Goal: Task Accomplishment & Management: Complete application form

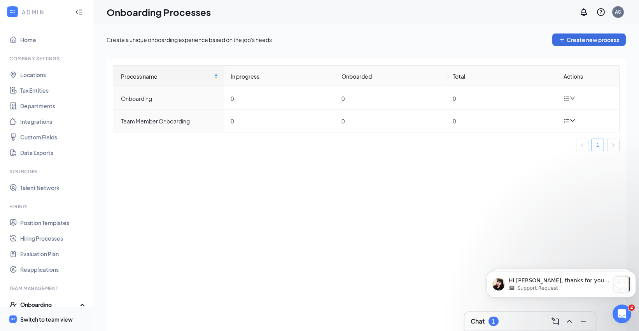
click at [68, 320] on div "Switch to team view" at bounding box center [46, 319] width 52 height 8
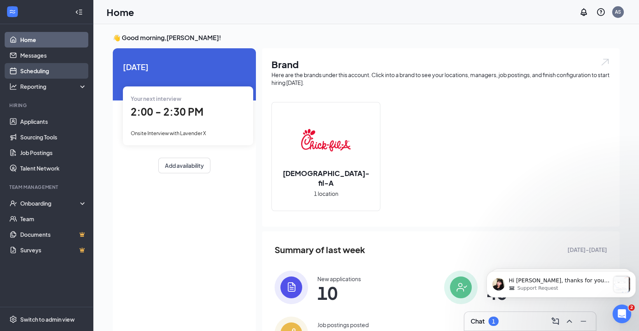
click at [55, 73] on link "Scheduling" at bounding box center [53, 71] width 66 height 16
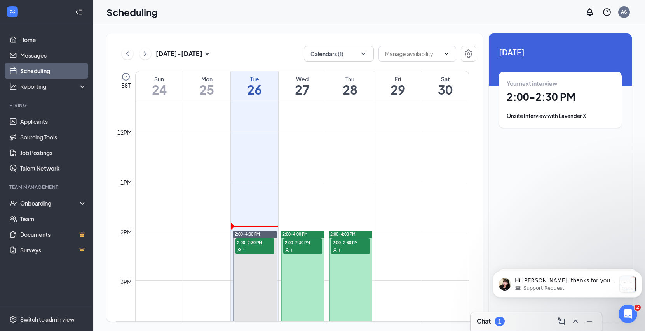
scroll to position [598, 0]
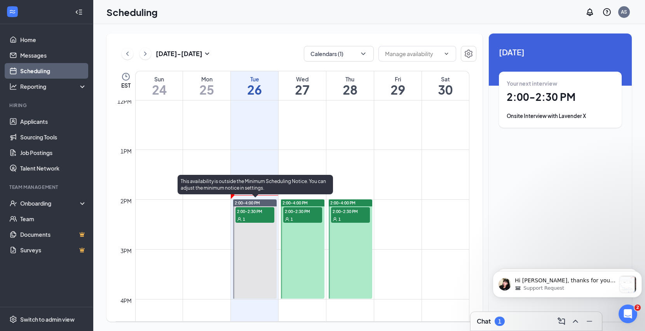
click at [257, 216] on div "1" at bounding box center [255, 219] width 39 height 8
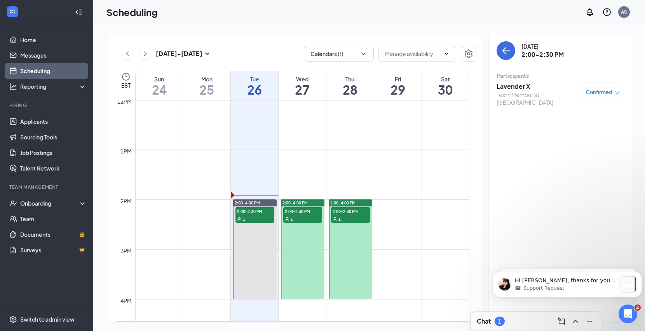
click at [518, 84] on h3 "Lavender X" at bounding box center [538, 86] width 82 height 9
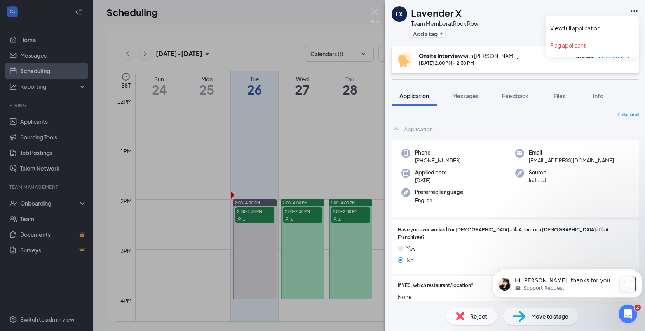
click at [633, 10] on icon "Ellipses" at bounding box center [634, 10] width 9 height 9
click at [634, 12] on icon "Ellipses" at bounding box center [634, 10] width 9 height 9
drag, startPoint x: 464, startPoint y: 14, endPoint x: 413, endPoint y: 17, distance: 51.4
click at [413, 17] on div "Lavender X" at bounding box center [444, 12] width 67 height 13
copy h1 "Lavender X"
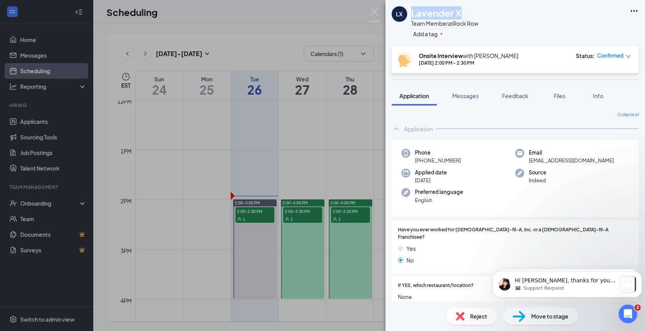
copy h1 "Lavender X"
click at [579, 160] on span "[EMAIL_ADDRESS][DOMAIN_NAME]" at bounding box center [571, 160] width 85 height 8
copy span "[EMAIL_ADDRESS][DOMAIN_NAME]"
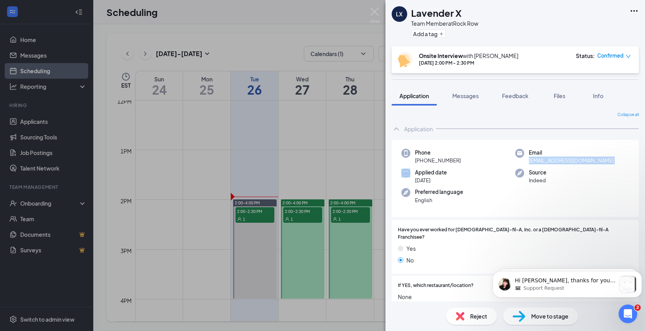
drag, startPoint x: 463, startPoint y: 160, endPoint x: 422, endPoint y: 162, distance: 40.9
click at [422, 162] on div "Phone [PHONE_NUMBER]" at bounding box center [459, 157] width 114 height 16
copy span "[PHONE_NUMBER]"
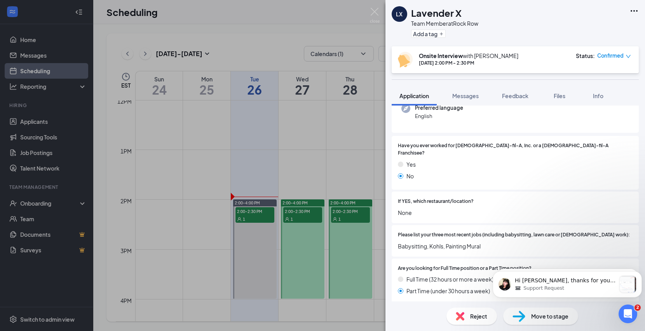
scroll to position [216, 0]
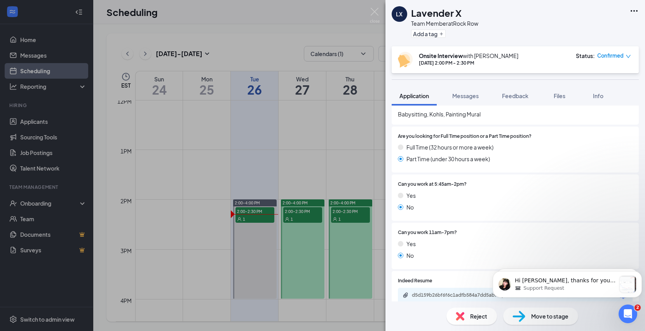
click at [562, 311] on span "Move to stage" at bounding box center [550, 315] width 37 height 9
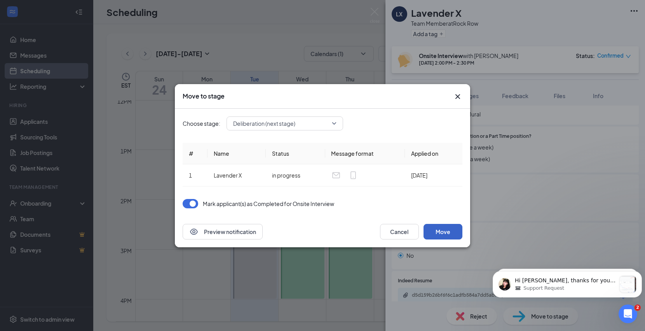
click at [452, 229] on button "Move" at bounding box center [443, 232] width 39 height 16
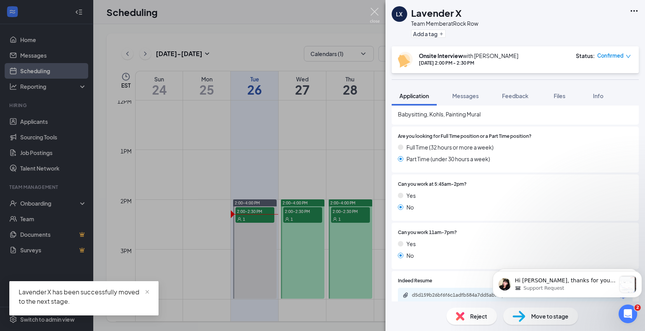
click at [375, 10] on img at bounding box center [375, 15] width 10 height 15
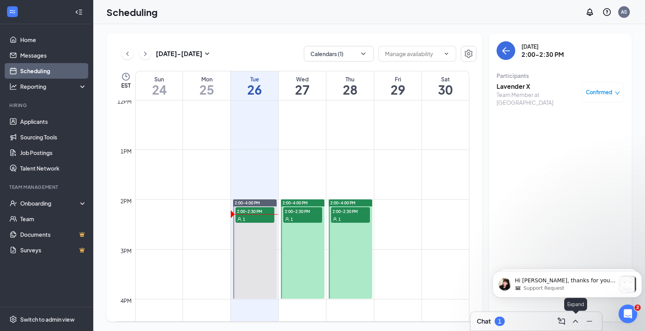
click at [575, 324] on icon "ChevronUp" at bounding box center [575, 320] width 9 height 9
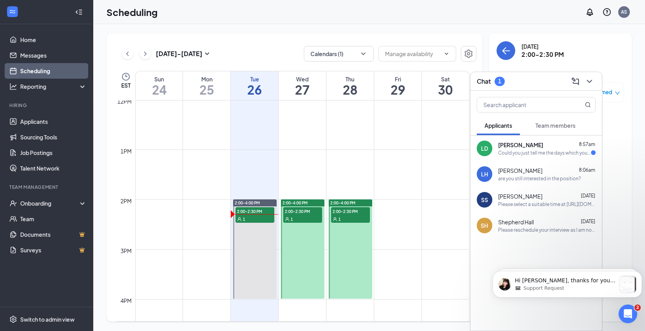
click at [549, 152] on div "Could you just tell me the days which you would be available, so I can come ove…" at bounding box center [544, 152] width 93 height 7
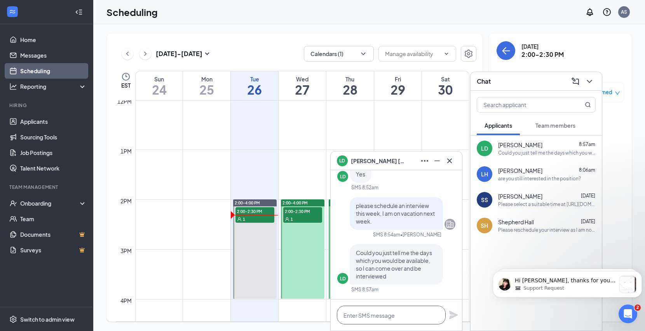
click at [423, 313] on textarea at bounding box center [391, 314] width 109 height 19
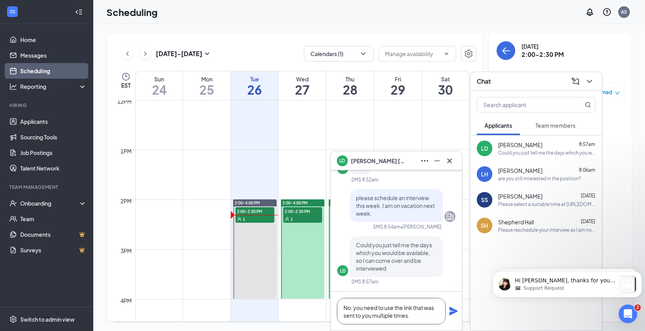
click at [351, 309] on textarea "No, you need to use the link that was sent to you multiple times." at bounding box center [391, 310] width 109 height 26
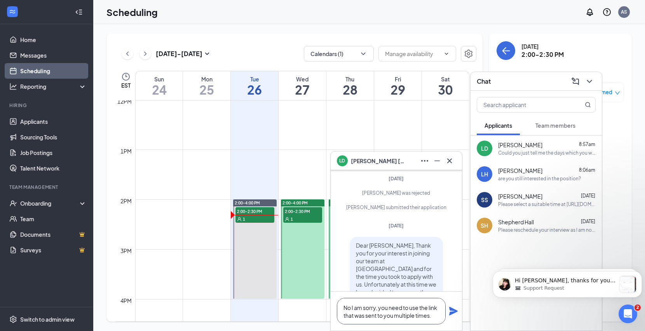
scroll to position [-302, 0]
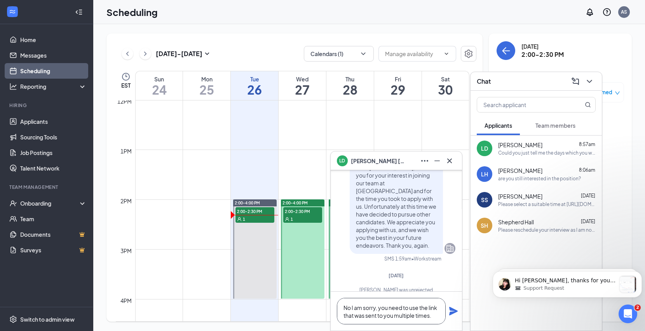
type textarea "No I am sorry, you need to use the link that was sent to you multiple times."
click at [456, 309] on icon "Plane" at bounding box center [453, 310] width 9 height 9
click at [439, 159] on icon "Minimize" at bounding box center [437, 160] width 9 height 9
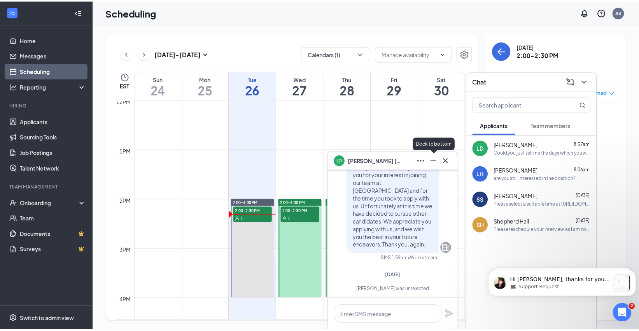
scroll to position [0, 0]
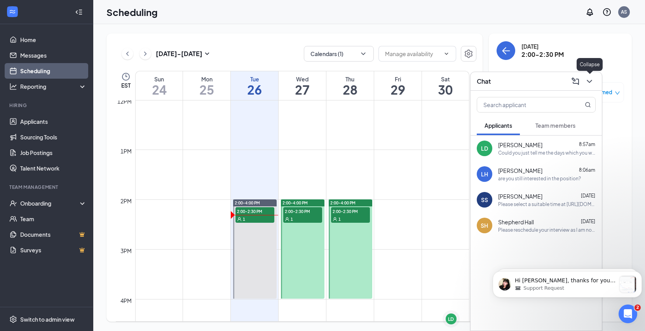
click at [592, 77] on icon "ChevronDown" at bounding box center [589, 81] width 9 height 9
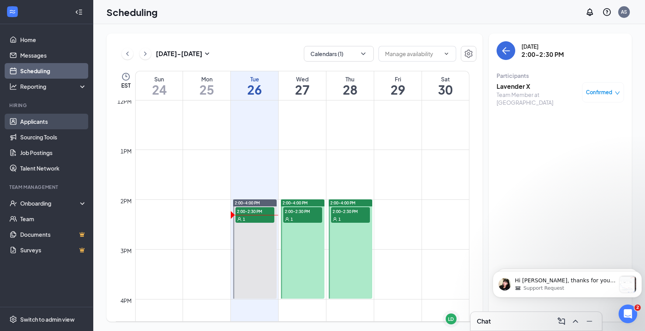
click at [48, 122] on link "Applicants" at bounding box center [53, 122] width 66 height 16
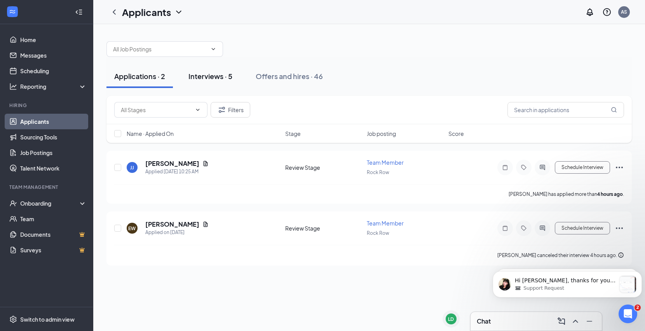
click at [194, 74] on div "Interviews · 5" at bounding box center [211, 76] width 44 height 10
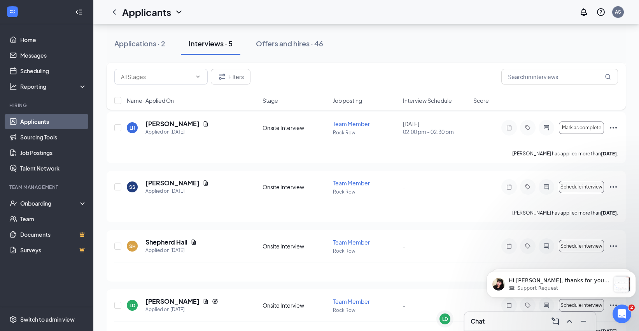
scroll to position [115, 0]
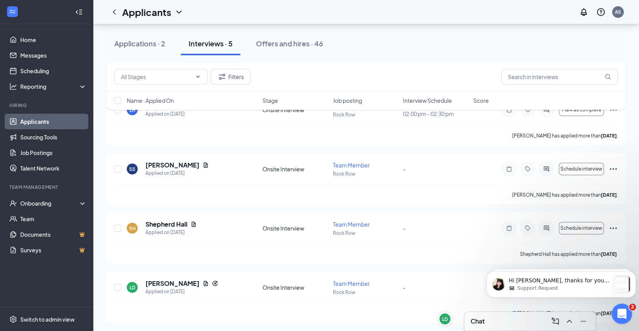
click at [619, 313] on icon "Open Intercom Messenger" at bounding box center [620, 312] width 5 height 6
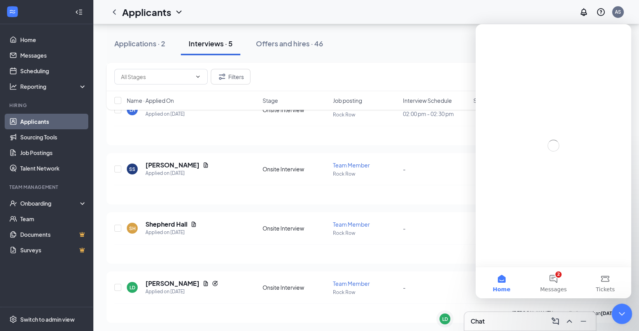
scroll to position [0, 0]
click at [622, 312] on icon "Close Intercom Messenger" at bounding box center [620, 312] width 9 height 9
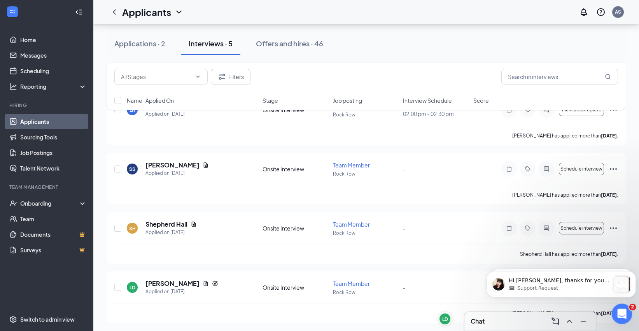
click at [617, 309] on icon "Open Intercom Messenger" at bounding box center [620, 312] width 13 height 13
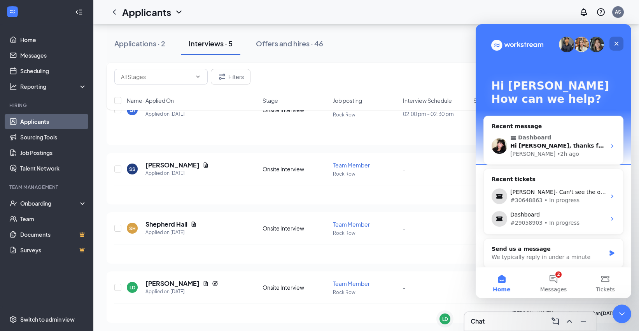
click at [615, 42] on icon "Close" at bounding box center [616, 44] width 4 height 4
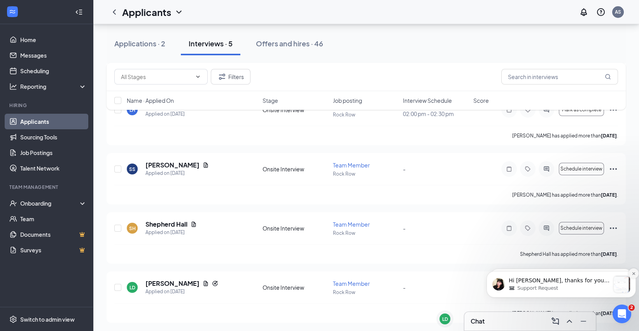
click at [631, 273] on button "Dismiss notification" at bounding box center [633, 273] width 10 height 10
click at [631, 273] on icon "Dismiss notification" at bounding box center [633, 273] width 4 height 4
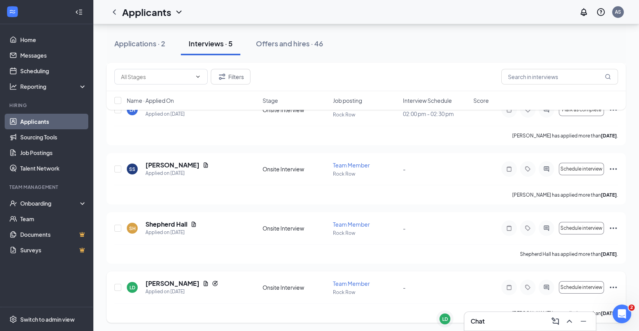
click at [547, 289] on div at bounding box center [547, 287] width 16 height 16
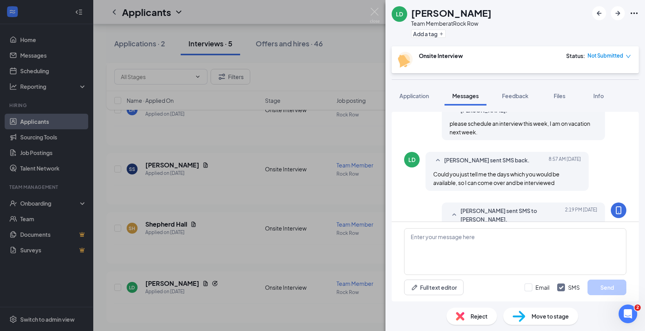
scroll to position [465, 0]
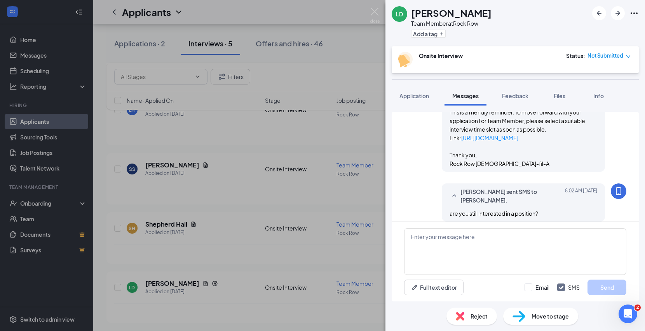
scroll to position [206, 0]
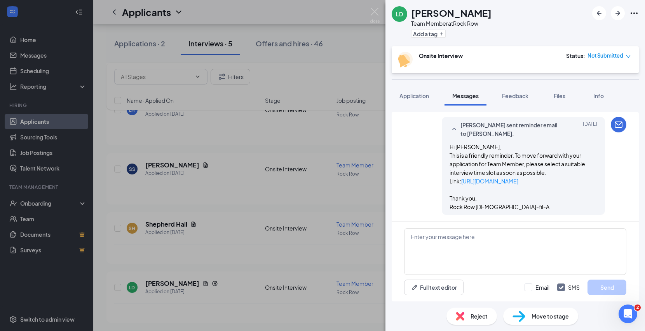
drag, startPoint x: 553, startPoint y: 182, endPoint x: 455, endPoint y: 182, distance: 98.4
click at [455, 182] on p "Link: [URL][DOMAIN_NAME]" at bounding box center [524, 181] width 148 height 9
copy p "[URL][DOMAIN_NAME]"
click at [505, 235] on textarea at bounding box center [515, 251] width 222 height 47
paste textarea "[URL][DOMAIN_NAME]"
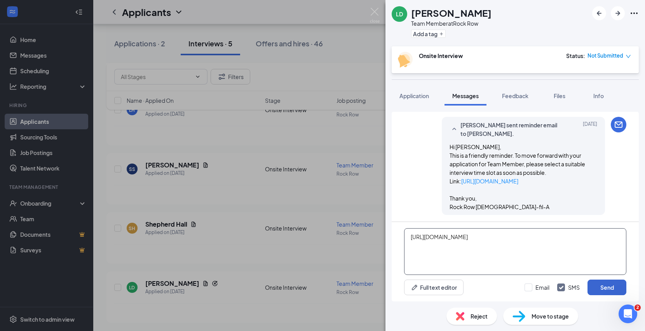
type textarea "[URL][DOMAIN_NAME]"
click at [604, 287] on button "Send" at bounding box center [607, 287] width 39 height 16
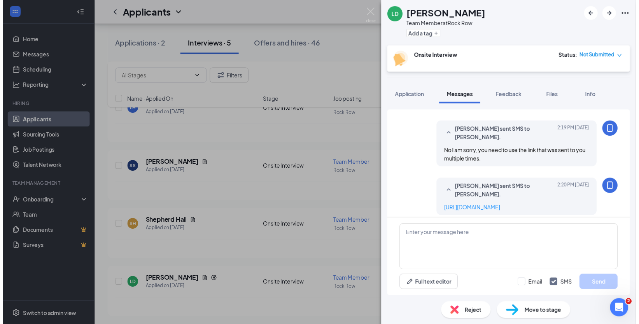
scroll to position [515, 0]
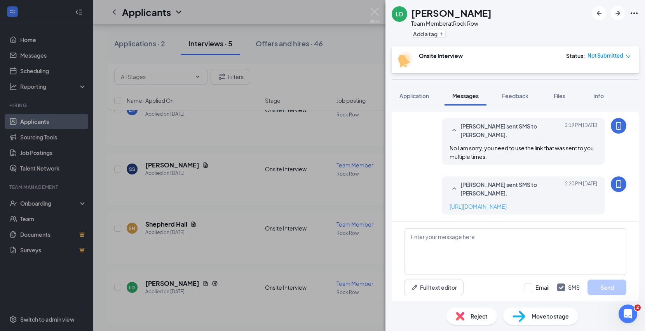
click at [507, 204] on link "[URL][DOMAIN_NAME]" at bounding box center [478, 206] width 57 height 7
click at [371, 9] on img at bounding box center [375, 15] width 10 height 15
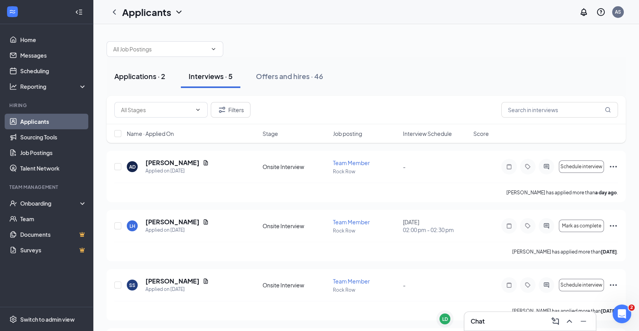
click at [134, 78] on div "Applications · 2" at bounding box center [139, 76] width 51 height 10
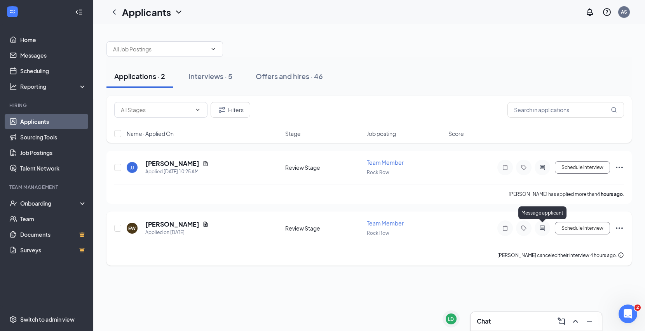
click at [543, 229] on icon "ActiveChat" at bounding box center [542, 228] width 9 height 6
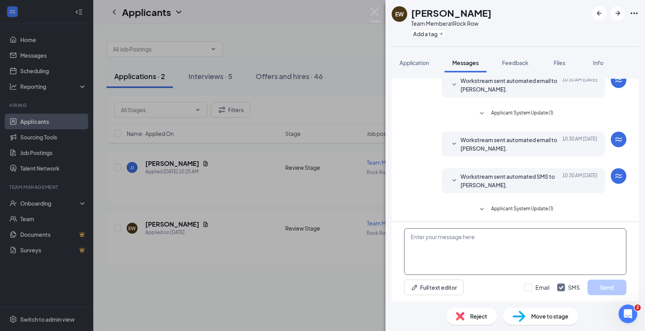
scroll to position [191, 0]
click at [543, 235] on textarea at bounding box center [515, 251] width 222 height 47
type textarea "are you no longer interested in a position?"
click at [605, 286] on button "Send" at bounding box center [607, 287] width 39 height 16
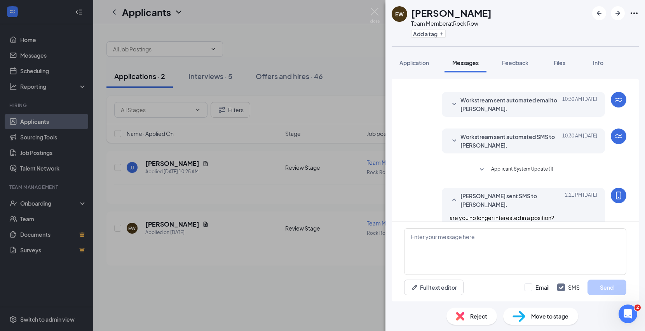
scroll to position [233, 0]
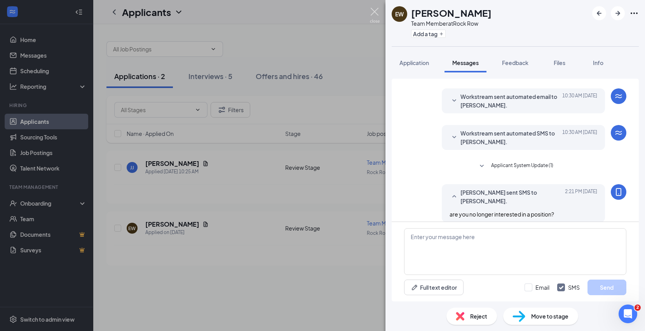
click at [378, 9] on img at bounding box center [375, 15] width 10 height 15
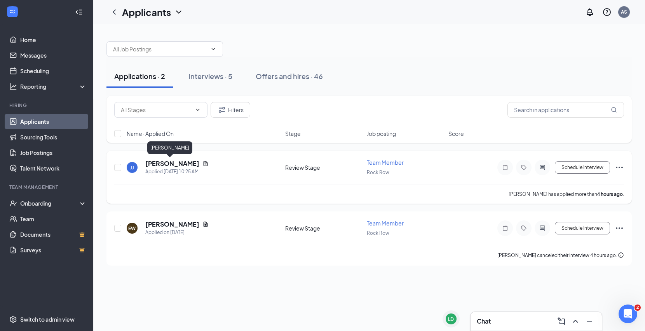
click at [163, 162] on h5 "[PERSON_NAME]" at bounding box center [172, 163] width 54 height 9
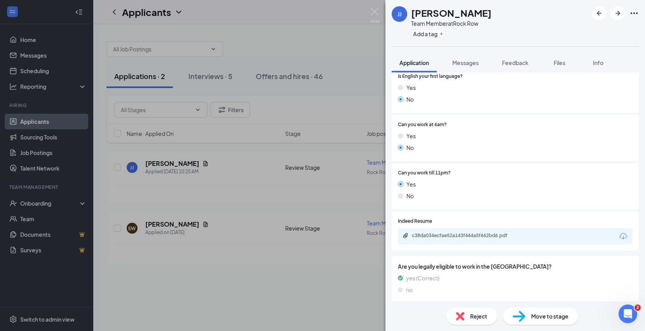
scroll to position [345, 0]
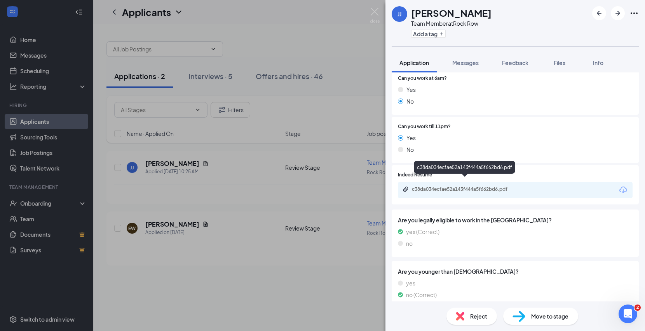
click at [479, 175] on div "c38da034ecfae52a143f444a5f662bd6.pdf" at bounding box center [464, 169] width 101 height 16
click at [481, 186] on div "c38da034ecfae52a143f444a5f662bd6.pdf" at bounding box center [466, 189] width 109 height 6
click at [551, 316] on span "Move to stage" at bounding box center [550, 315] width 37 height 9
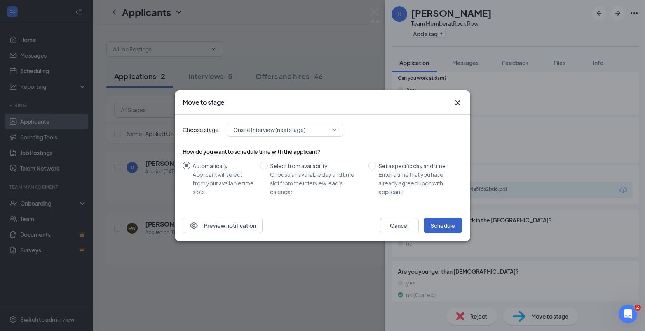
click at [445, 225] on button "Schedule" at bounding box center [443, 225] width 39 height 16
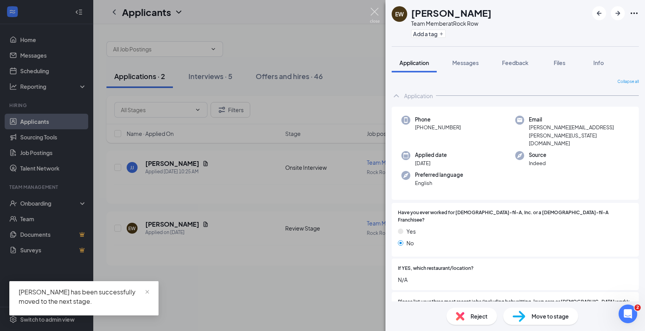
click at [373, 10] on img at bounding box center [375, 15] width 10 height 15
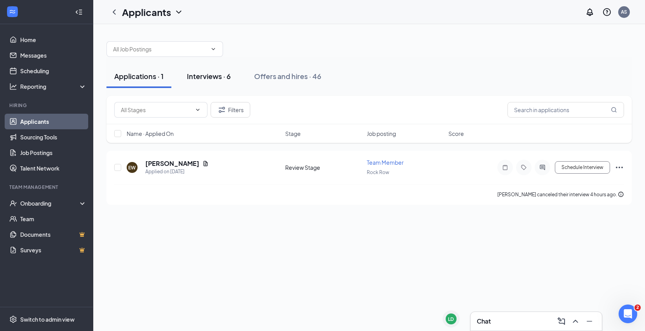
click at [204, 77] on div "Interviews · 6" at bounding box center [209, 76] width 44 height 10
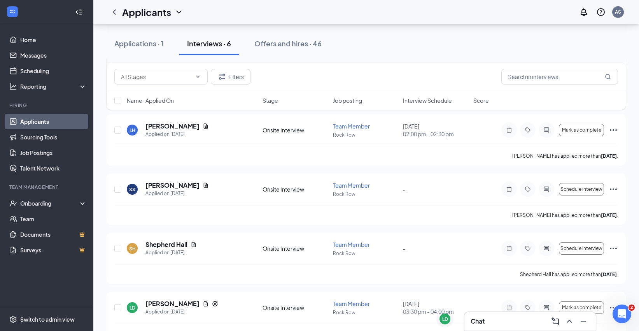
scroll to position [175, 0]
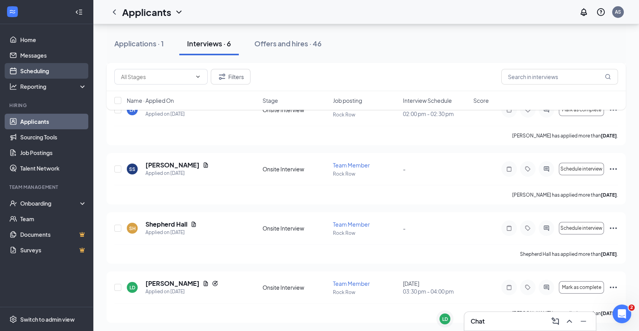
click at [47, 70] on link "Scheduling" at bounding box center [53, 71] width 66 height 16
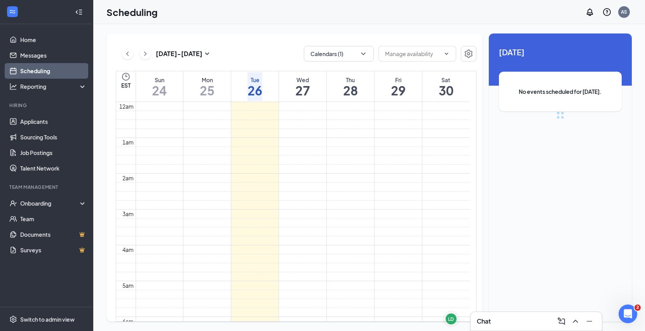
scroll to position [382, 0]
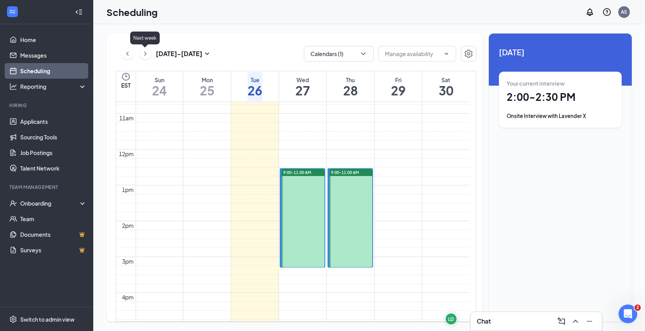
click at [145, 55] on icon "ChevronRight" at bounding box center [146, 53] width 8 height 9
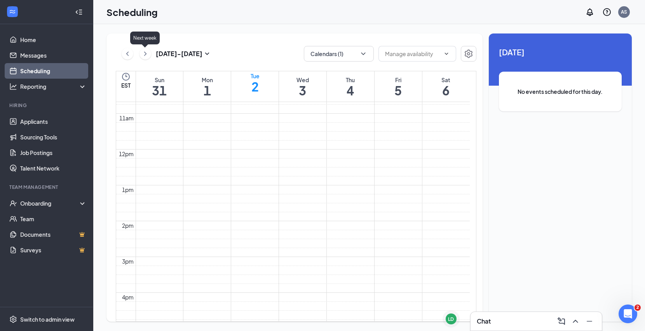
click at [145, 55] on icon "ChevronRight" at bounding box center [146, 53] width 8 height 9
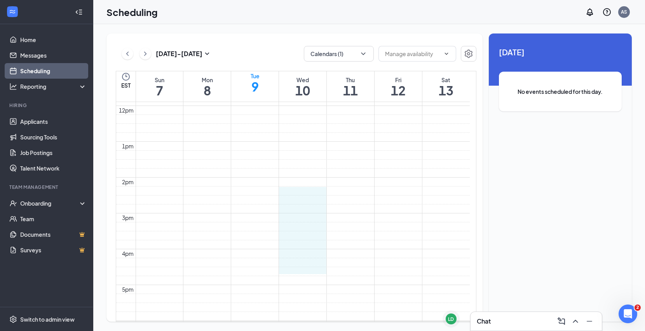
drag, startPoint x: 307, startPoint y: 193, endPoint x: 309, endPoint y: 268, distance: 75.1
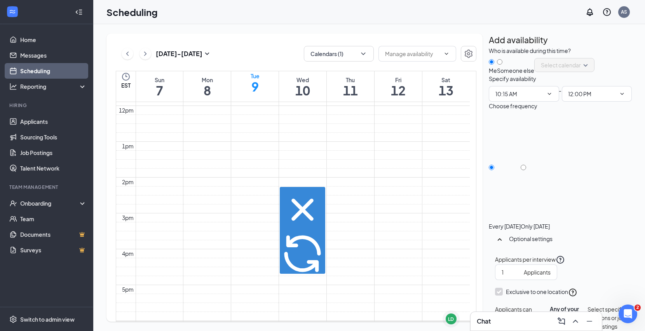
click at [550, 222] on div at bounding box center [535, 222] width 29 height 0
click at [526, 170] on input "Only [DATE]" at bounding box center [523, 166] width 5 height 5
radio input "true"
radio input "false"
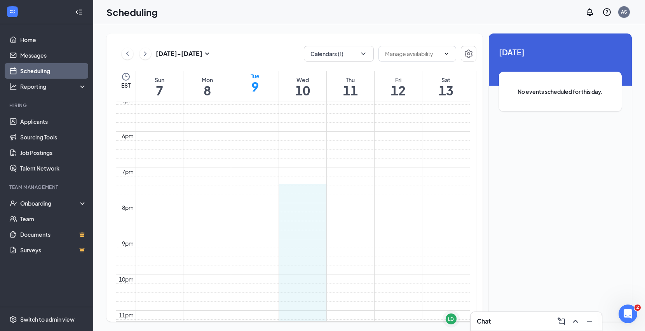
scroll to position [641, 0]
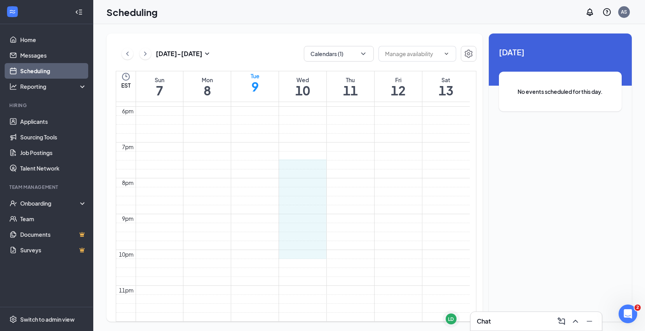
drag, startPoint x: 300, startPoint y: 242, endPoint x: 288, endPoint y: 249, distance: 14.1
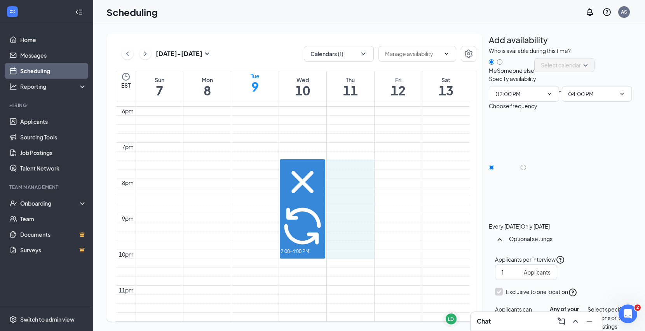
drag, startPoint x: 360, startPoint y: 156, endPoint x: 359, endPoint y: 251, distance: 94.9
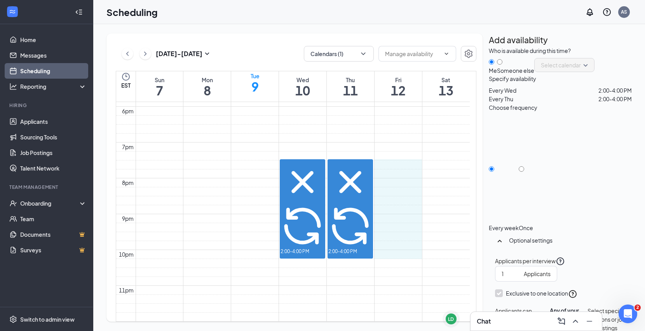
drag, startPoint x: 407, startPoint y: 156, endPoint x: 404, endPoint y: 246, distance: 89.9
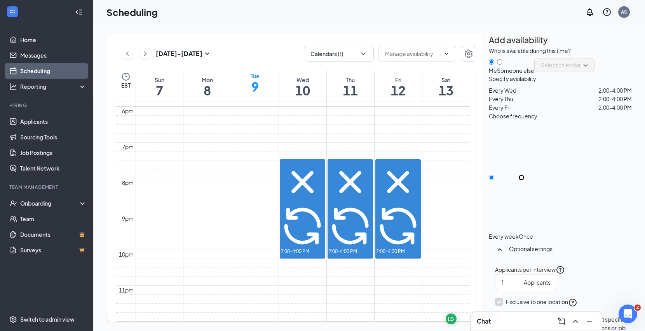
click at [525, 180] on input "Once" at bounding box center [521, 177] width 5 height 5
radio input "true"
radio input "false"
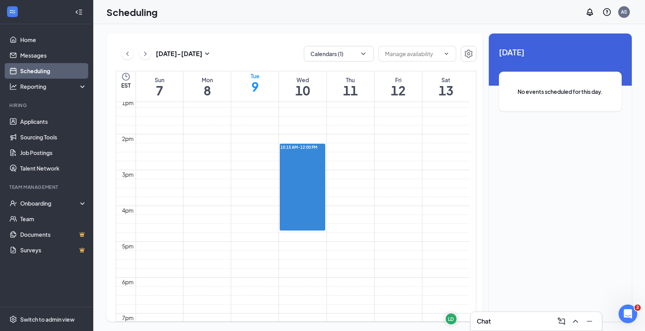
scroll to position [425, 0]
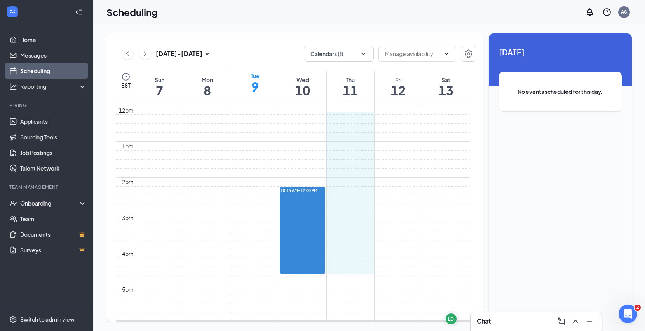
drag, startPoint x: 355, startPoint y: 122, endPoint x: 356, endPoint y: 262, distance: 140.0
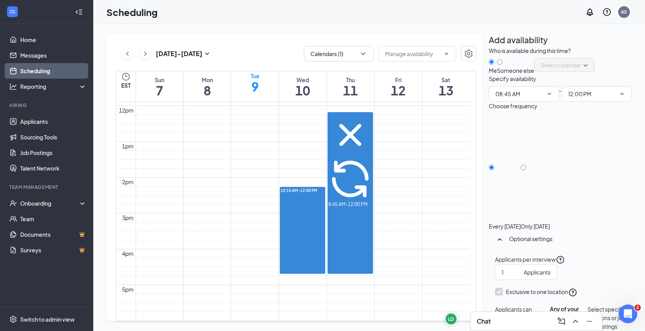
click at [370, 114] on icon "Cross" at bounding box center [351, 135] width 44 height 44
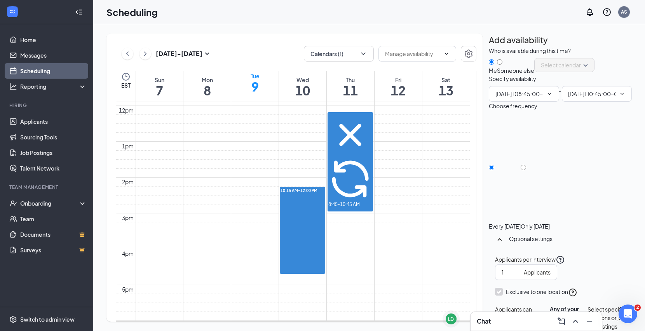
type input "08:45 AM"
type input "10:45 AM"
click at [367, 114] on icon "Cross" at bounding box center [351, 135] width 44 height 44
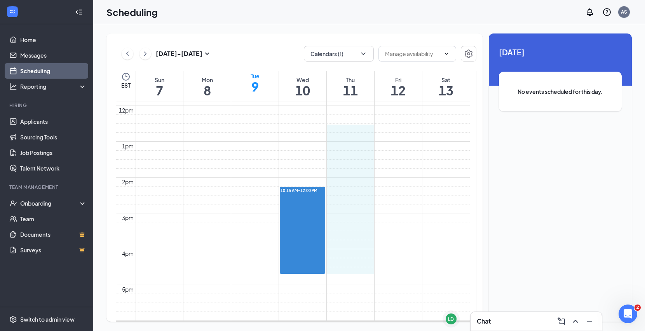
drag, startPoint x: 355, startPoint y: 125, endPoint x: 355, endPoint y: 262, distance: 136.9
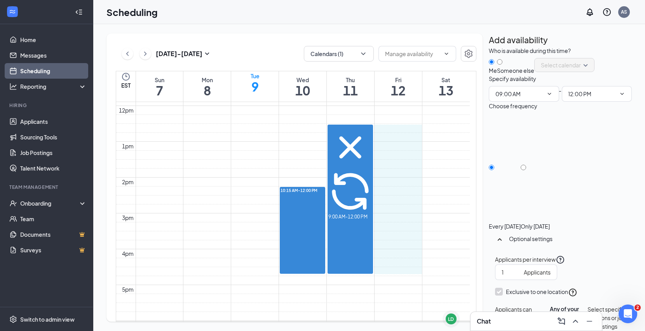
drag, startPoint x: 393, startPoint y: 126, endPoint x: 389, endPoint y: 267, distance: 141.2
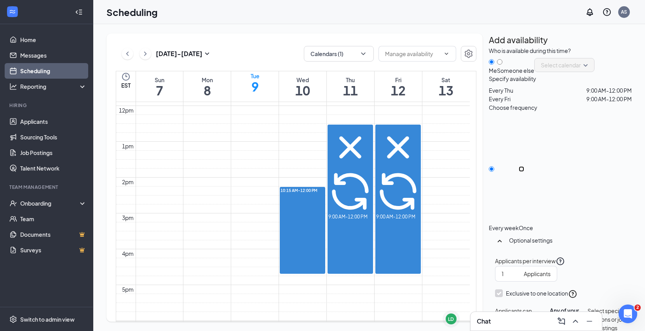
click at [525, 171] on input "Once" at bounding box center [521, 168] width 5 height 5
radio input "true"
radio input "false"
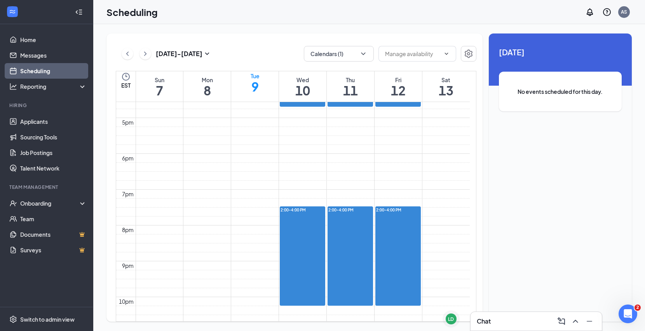
scroll to position [641, 0]
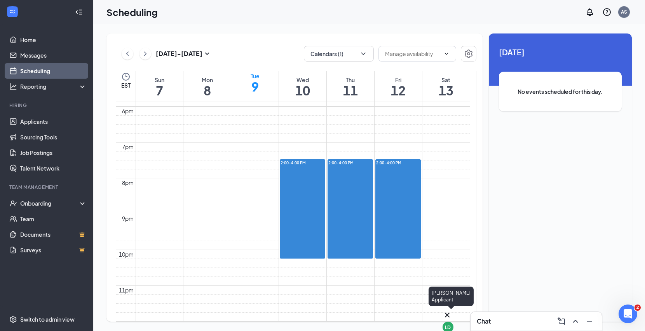
click at [451, 324] on div "LD" at bounding box center [449, 327] width 6 height 7
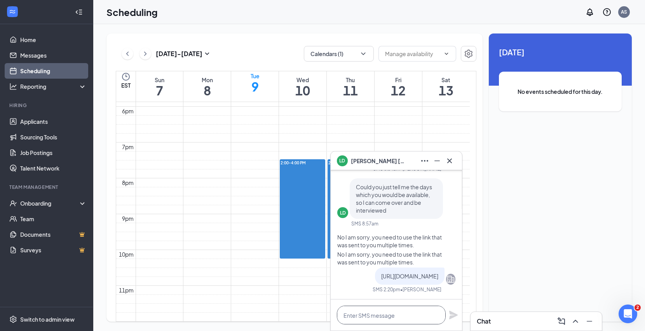
click at [413, 313] on textarea at bounding box center [391, 314] width 109 height 19
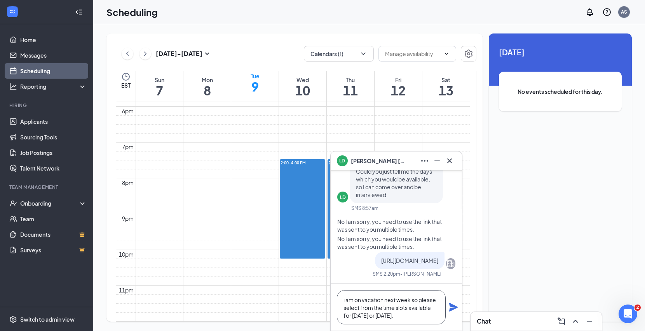
click at [345, 299] on textarea "i am on vacation next week so please select from the time slots available for […" at bounding box center [391, 307] width 109 height 34
type textarea "I am on vacation next week so please select from the time slots available for […"
click at [453, 308] on icon "Plane" at bounding box center [453, 307] width 9 height 9
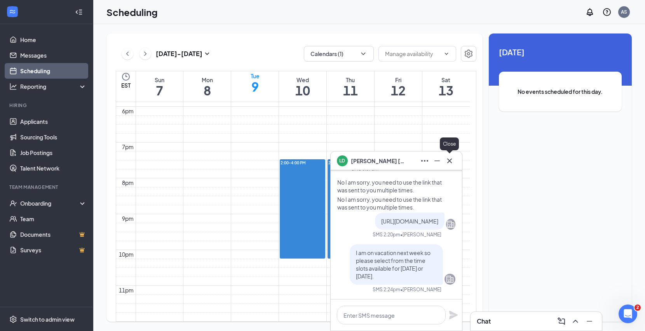
click at [455, 160] on button at bounding box center [450, 160] width 12 height 12
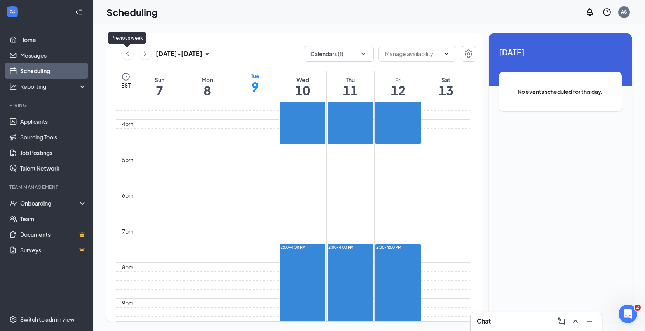
click at [128, 54] on icon "ChevronLeft" at bounding box center [128, 53] width 8 height 9
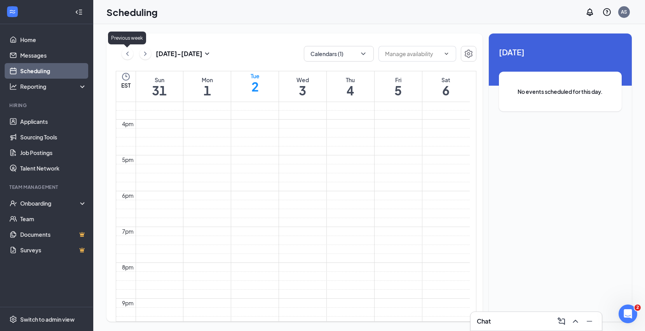
scroll to position [382, 0]
click at [128, 53] on icon "ChevronLeft" at bounding box center [128, 53] width 8 height 9
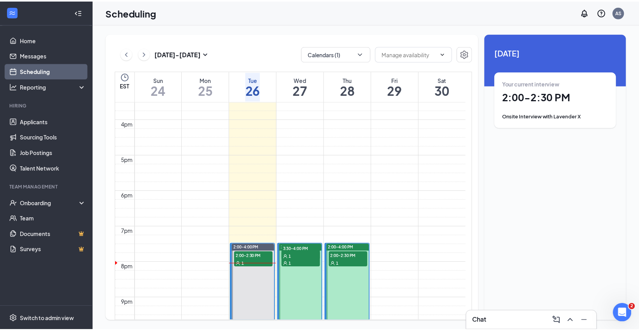
scroll to position [641, 0]
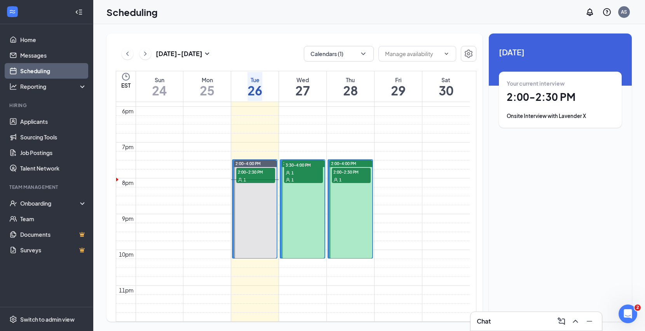
click at [321, 176] on div "1" at bounding box center [303, 172] width 39 height 8
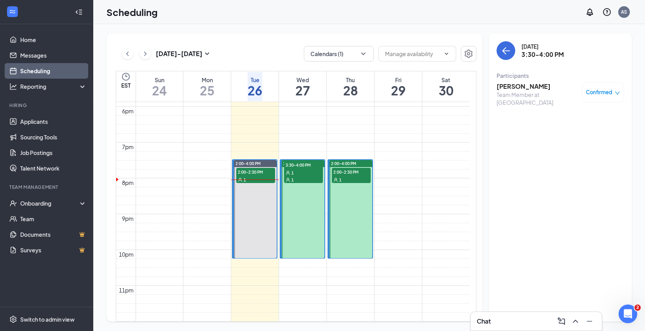
click at [57, 72] on link "Scheduling" at bounding box center [53, 71] width 66 height 16
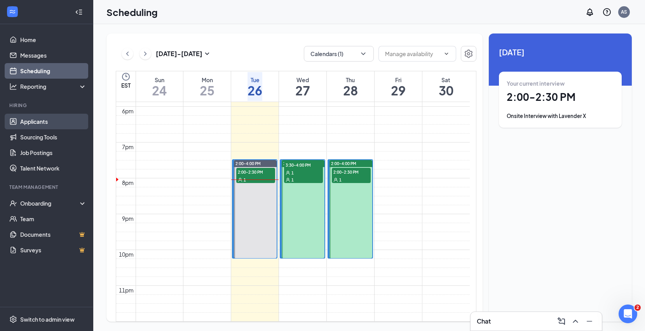
click at [47, 120] on link "Applicants" at bounding box center [53, 122] width 66 height 16
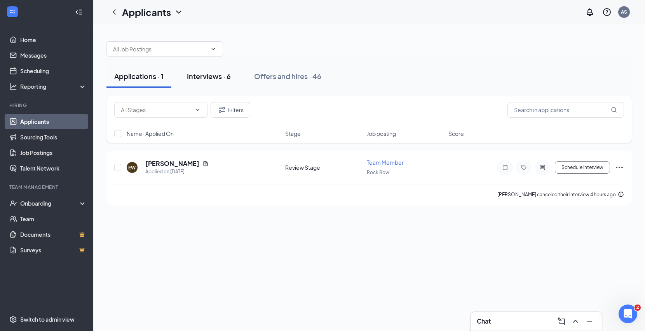
click at [210, 76] on div "Interviews · 6" at bounding box center [209, 76] width 44 height 10
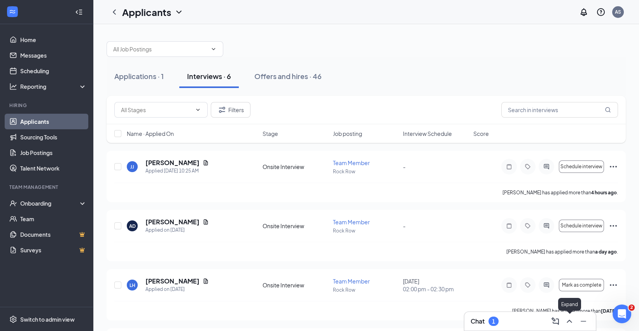
click at [568, 322] on icon "ChevronUp" at bounding box center [569, 320] width 9 height 9
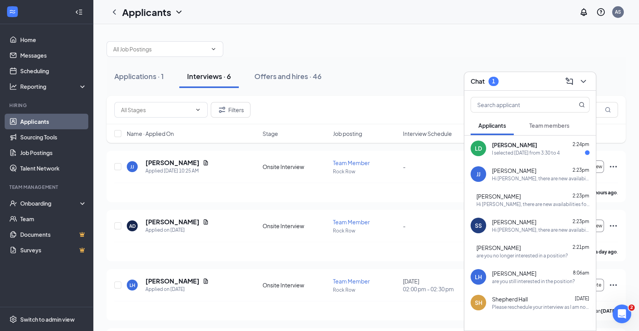
click at [535, 156] on div "[PERSON_NAME] [PERSON_NAME] 2:24pm I selected [DATE] from 3:30 to 4" at bounding box center [529, 148] width 131 height 26
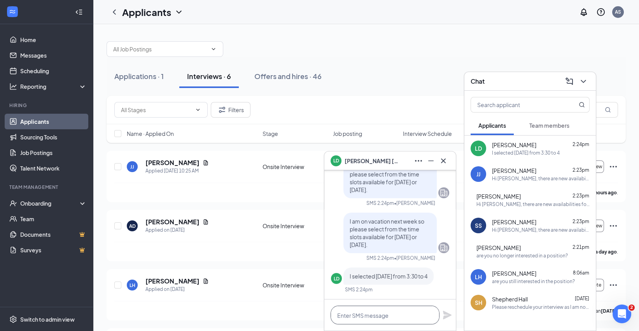
click at [432, 318] on textarea at bounding box center [385, 314] width 109 height 19
type textarea "Perfect, I'll see you [DATE]!"
click at [448, 314] on icon "Plane" at bounding box center [447, 314] width 9 height 9
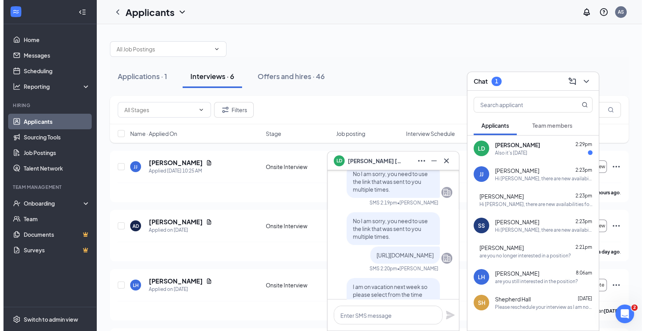
scroll to position [-216, 0]
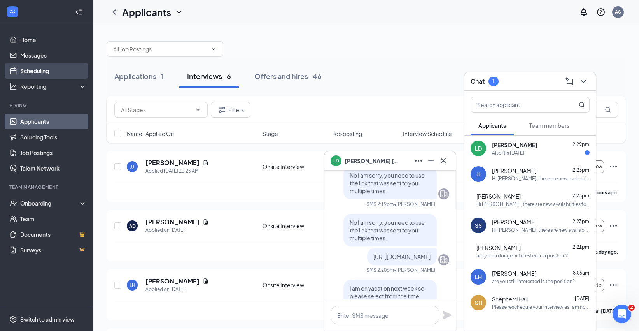
click at [40, 73] on link "Scheduling" at bounding box center [53, 71] width 66 height 16
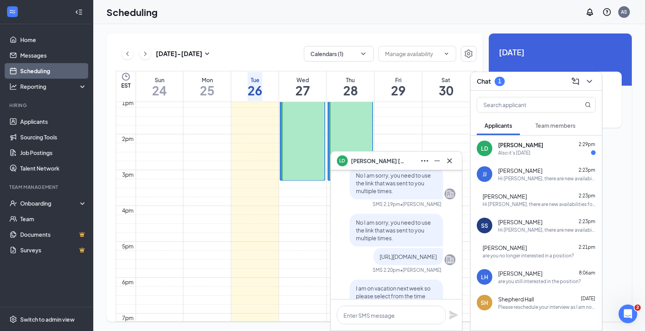
scroll to position [598, 0]
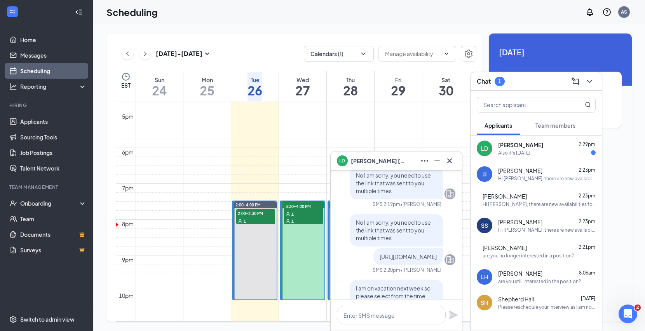
click at [301, 210] on span "3:30-4:00 PM" at bounding box center [303, 206] width 39 height 8
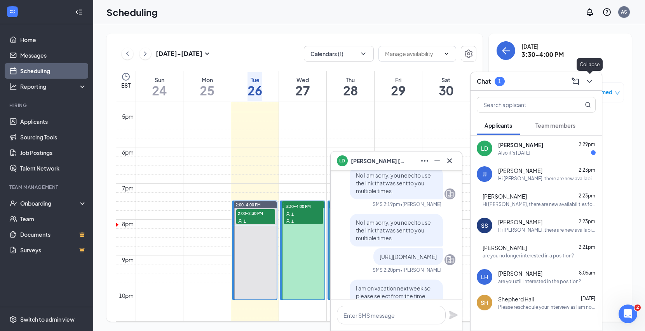
click at [588, 86] on button at bounding box center [590, 81] width 12 height 12
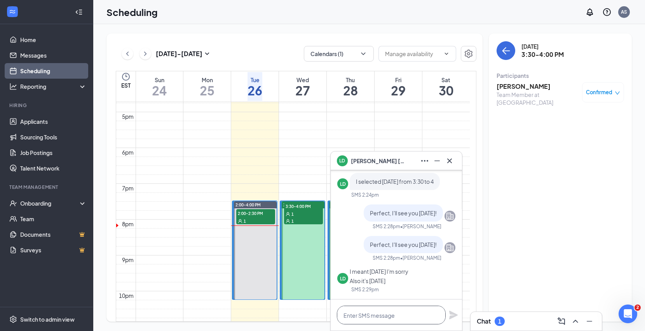
click at [397, 313] on textarea at bounding box center [391, 314] width 109 height 19
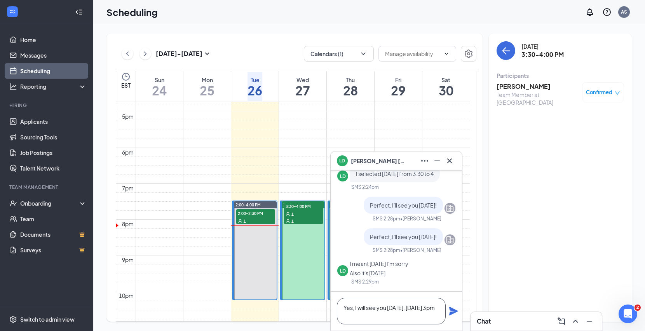
type textarea "Yes, I will see you [DATE], [DATE] 3pm"
click at [453, 311] on icon "Plane" at bounding box center [453, 310] width 9 height 9
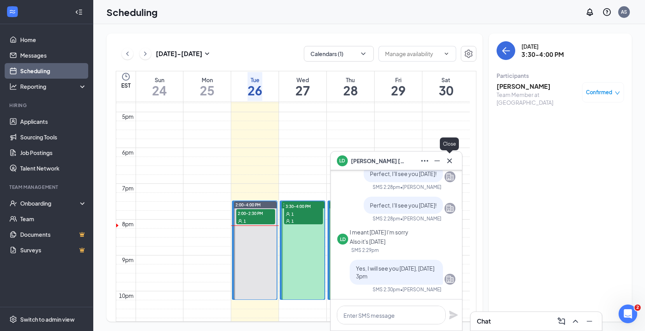
click at [452, 161] on icon "Cross" at bounding box center [449, 160] width 9 height 9
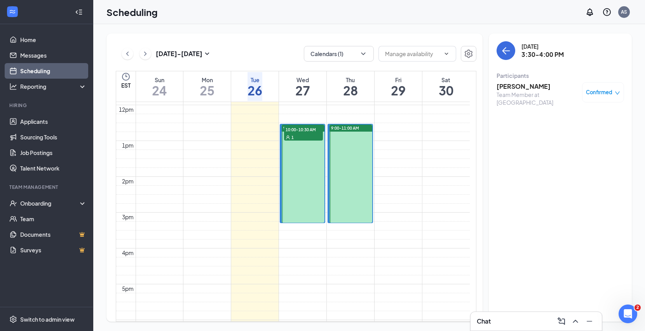
scroll to position [425, 0]
click at [317, 134] on span "10:00-10:30 AM" at bounding box center [303, 130] width 39 height 8
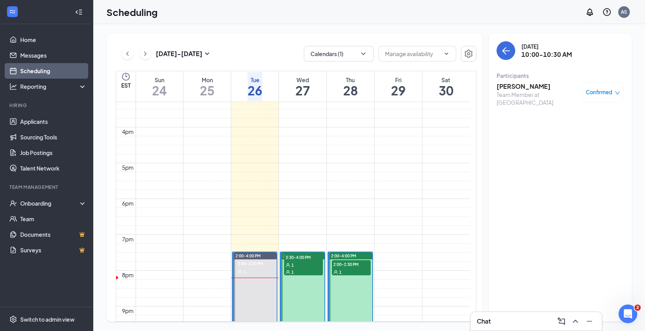
scroll to position [641, 0]
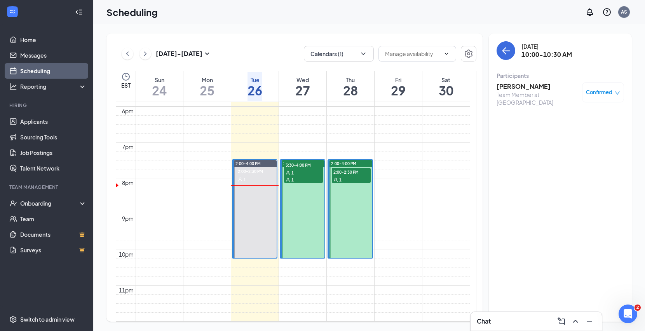
click at [320, 175] on div "1" at bounding box center [303, 179] width 39 height 8
click at [303, 176] on div "1" at bounding box center [303, 172] width 39 height 8
click at [354, 175] on div "1" at bounding box center [351, 179] width 39 height 8
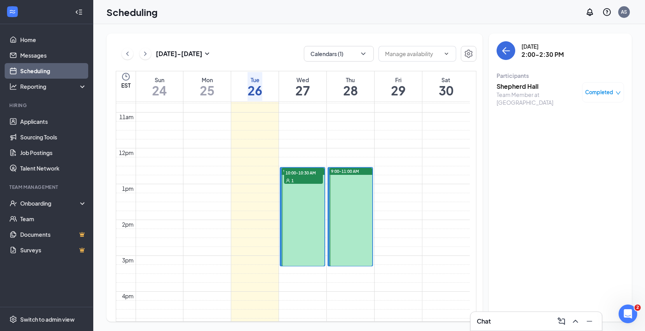
scroll to position [382, 0]
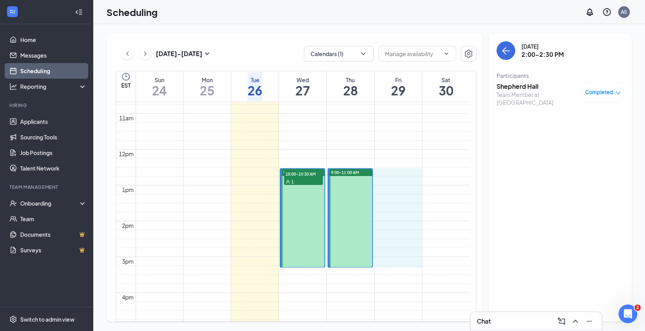
drag, startPoint x: 394, startPoint y: 167, endPoint x: 395, endPoint y: 259, distance: 92.2
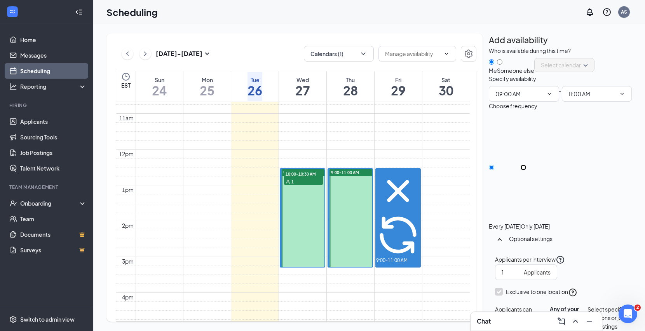
click at [526, 170] on input "Only [DATE]" at bounding box center [523, 166] width 5 height 5
radio input "true"
radio input "false"
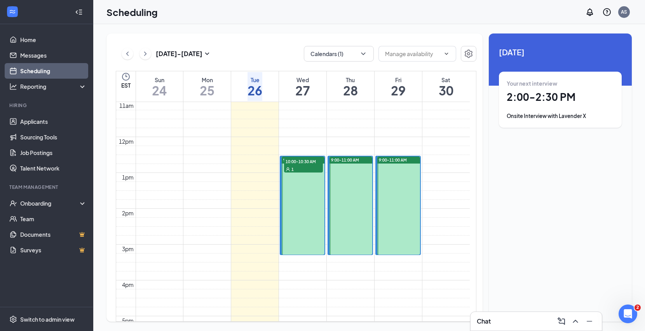
scroll to position [382, 0]
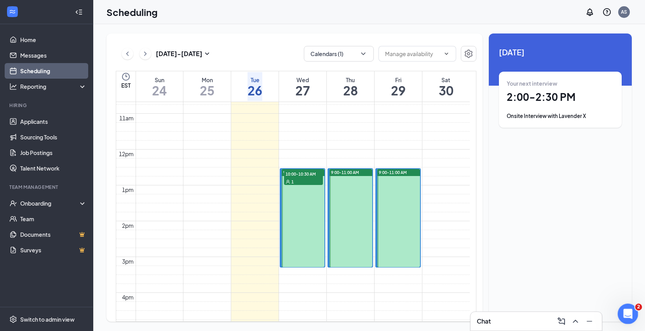
click at [632, 314] on div "Open Intercom Messenger" at bounding box center [627, 312] width 26 height 26
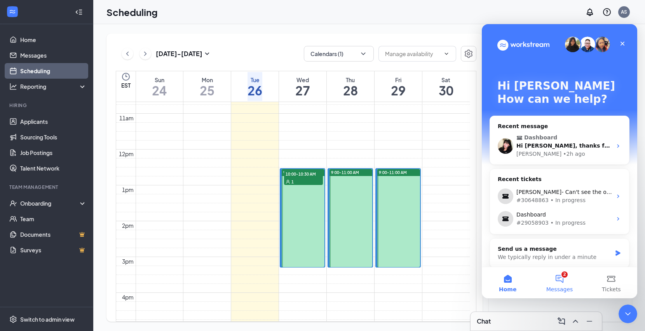
click at [560, 282] on button "2 Messages" at bounding box center [560, 282] width 52 height 31
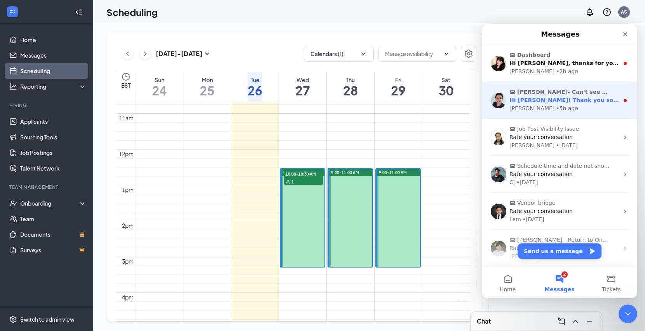
click at [582, 106] on div "[PERSON_NAME] • 5h ago" at bounding box center [565, 108] width 110 height 8
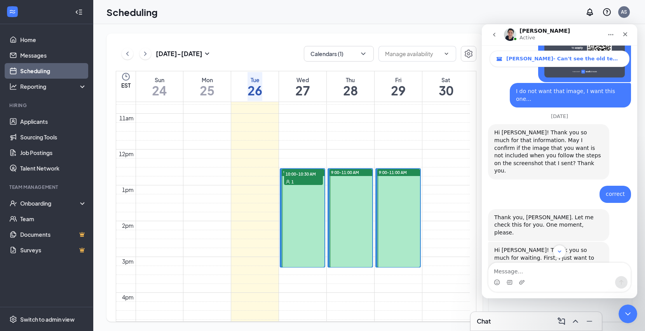
scroll to position [1258, 0]
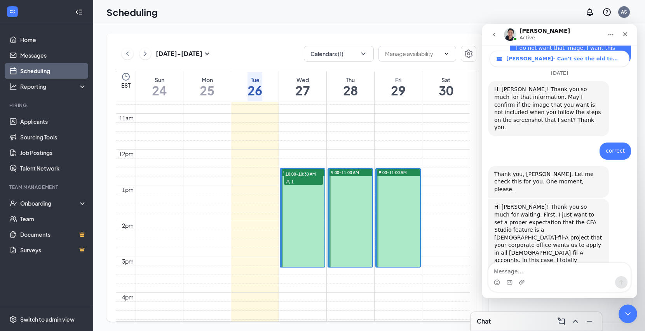
click at [558, 273] on textarea "Message…" at bounding box center [560, 268] width 142 height 13
type textarea "Thank you, I was worried that was going to be the case."
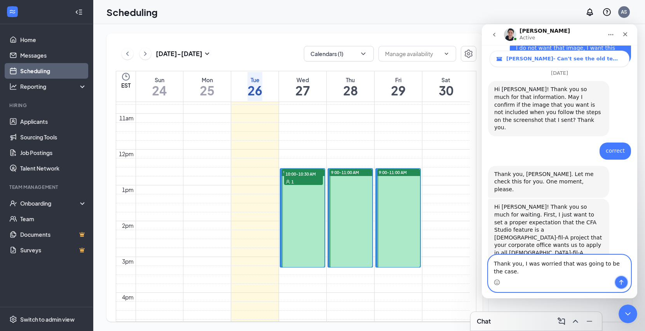
click at [623, 284] on icon "Send a message…" at bounding box center [622, 282] width 6 height 6
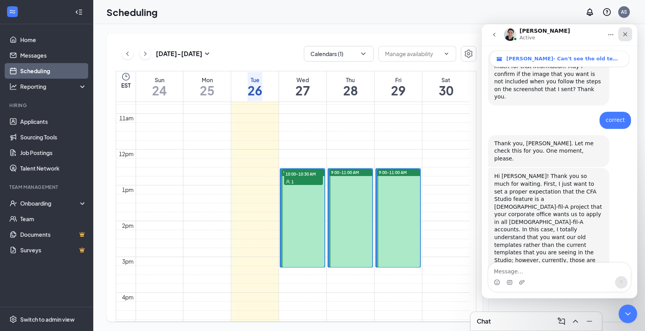
drag, startPoint x: 627, startPoint y: 37, endPoint x: 1109, endPoint y: 61, distance: 482.4
click at [627, 37] on icon "Close" at bounding box center [626, 34] width 6 height 6
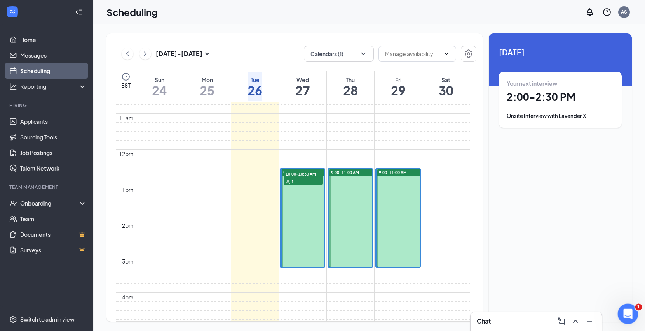
click at [628, 308] on icon "Open Intercom Messenger" at bounding box center [627, 312] width 13 height 13
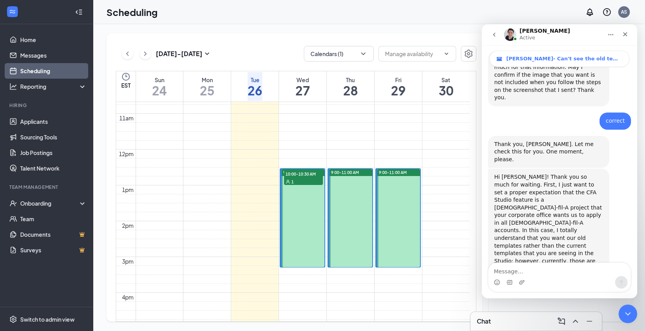
click at [493, 36] on icon "go back" at bounding box center [494, 34] width 6 height 6
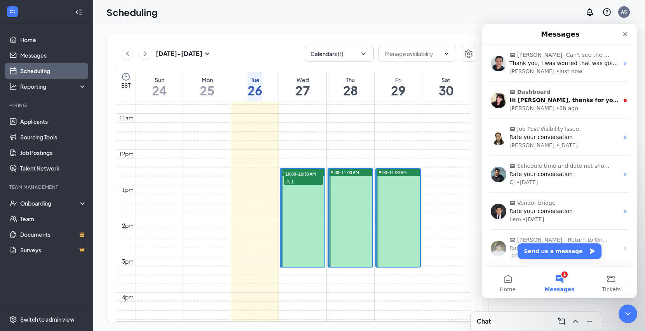
scroll to position [0, 0]
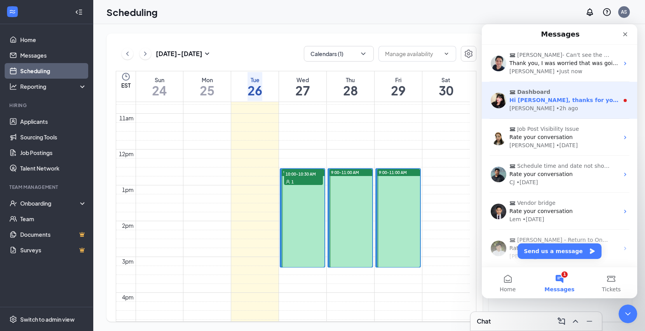
click at [561, 112] on div "Mae • 2h ago" at bounding box center [565, 108] width 110 height 8
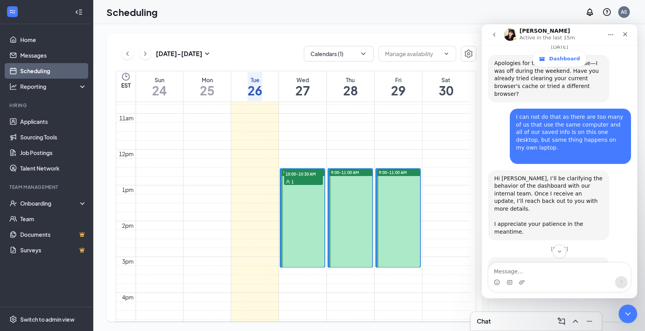
scroll to position [594, 0]
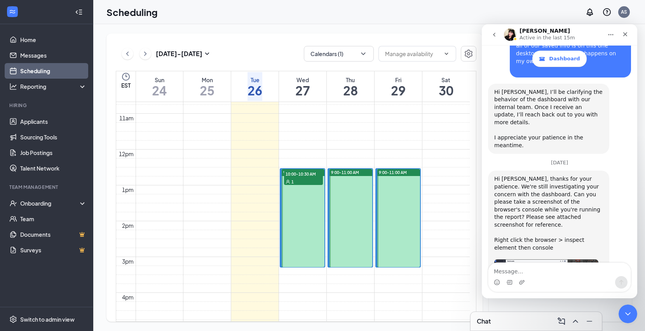
click at [541, 259] on img "Mae says…" at bounding box center [547, 284] width 104 height 51
click at [626, 35] on icon "Close" at bounding box center [626, 34] width 4 height 4
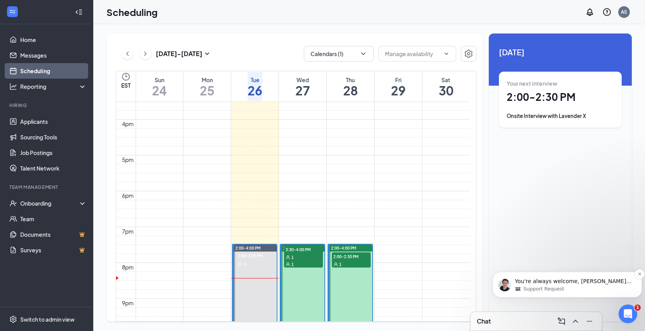
click at [621, 285] on div "Support Request" at bounding box center [573, 288] width 117 height 7
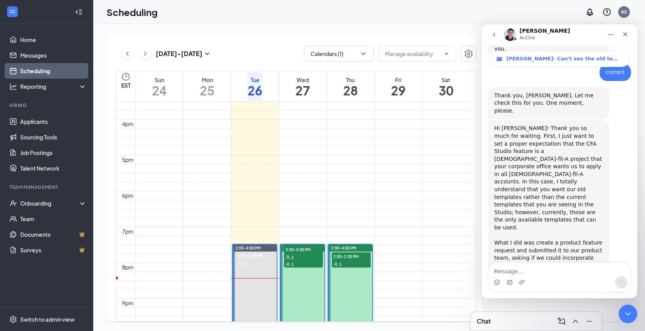
scroll to position [1340, 0]
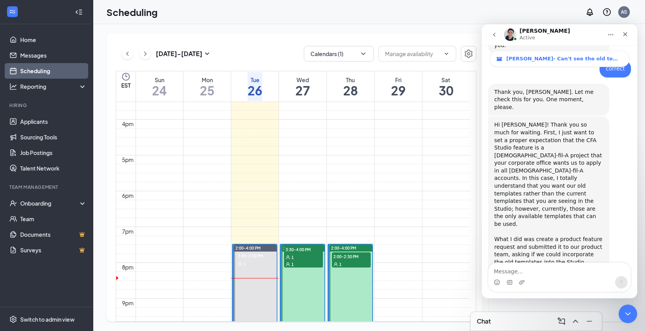
click at [591, 273] on textarea "Message…" at bounding box center [560, 268] width 142 height 13
type textarea "No, that was all."
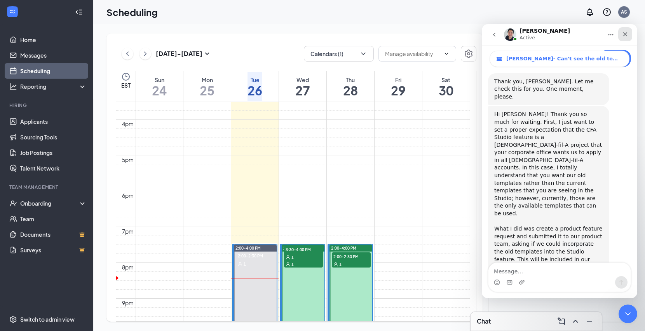
click at [626, 35] on icon "Close" at bounding box center [626, 34] width 4 height 4
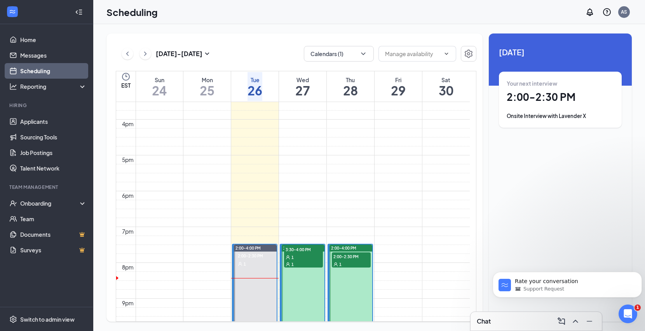
scroll to position [1498, 0]
click at [619, 310] on div "Open Intercom Messenger" at bounding box center [627, 312] width 26 height 26
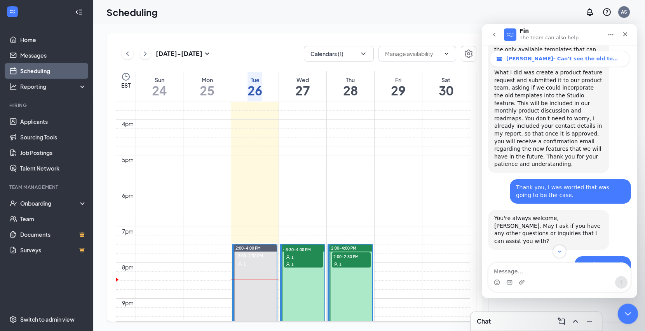
scroll to position [1511, 0]
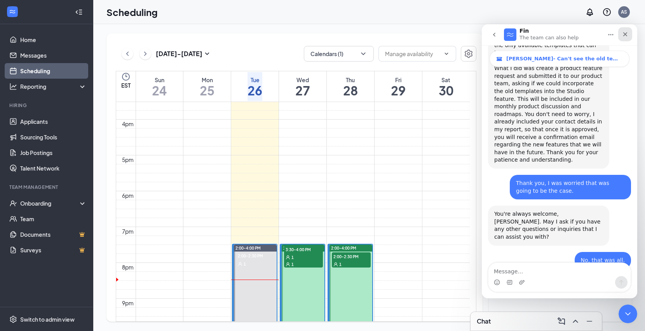
click at [627, 35] on icon "Close" at bounding box center [626, 34] width 6 height 6
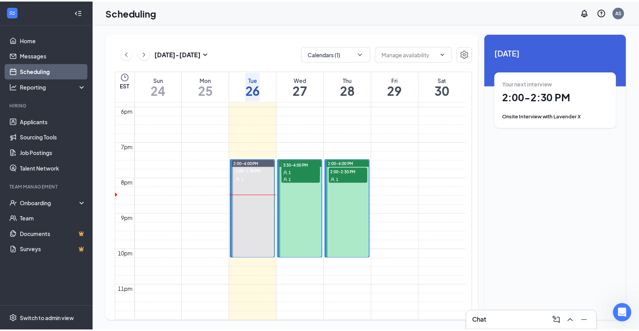
scroll to position [641, 0]
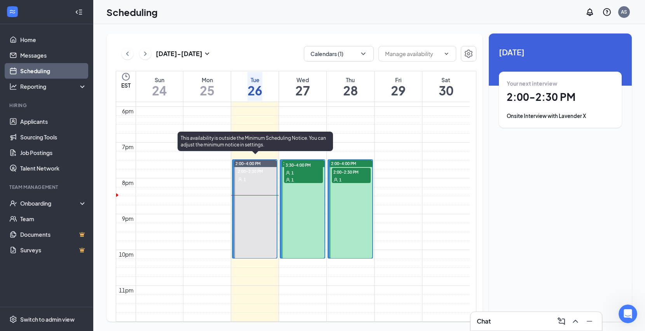
click at [263, 170] on span "2:00-2:30 PM" at bounding box center [249, 170] width 27 height 7
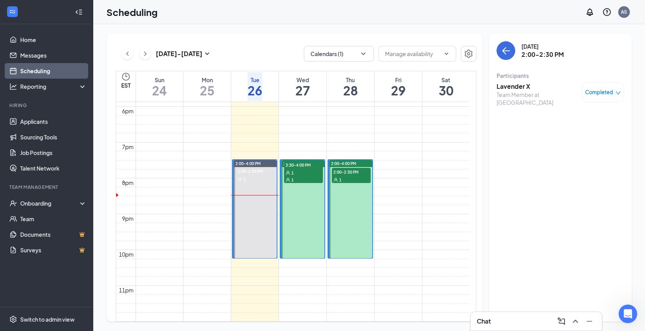
click at [601, 90] on span "Completed" at bounding box center [600, 92] width 28 height 8
click at [520, 85] on h3 "Lavender X" at bounding box center [538, 86] width 82 height 9
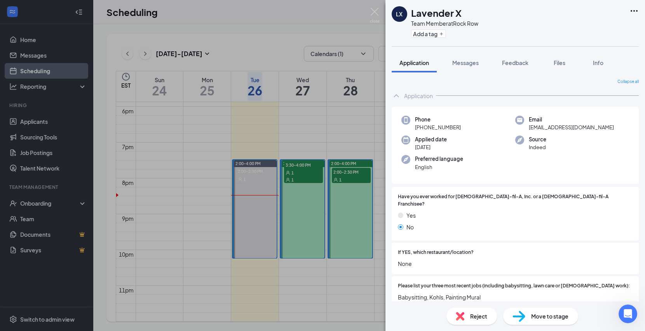
click at [549, 317] on span "Move to stage" at bounding box center [550, 315] width 37 height 9
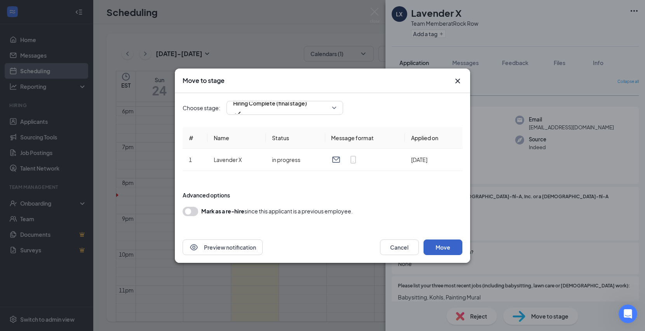
click at [440, 248] on button "Move" at bounding box center [443, 247] width 39 height 16
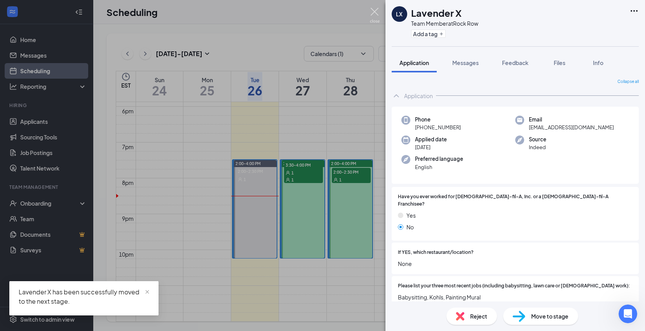
click at [374, 12] on img at bounding box center [375, 15] width 10 height 15
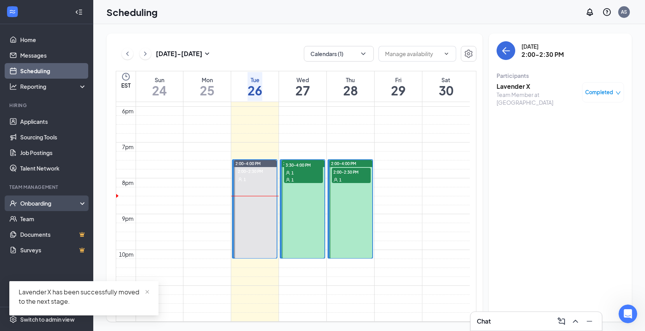
click at [38, 202] on div "Onboarding" at bounding box center [50, 203] width 60 height 8
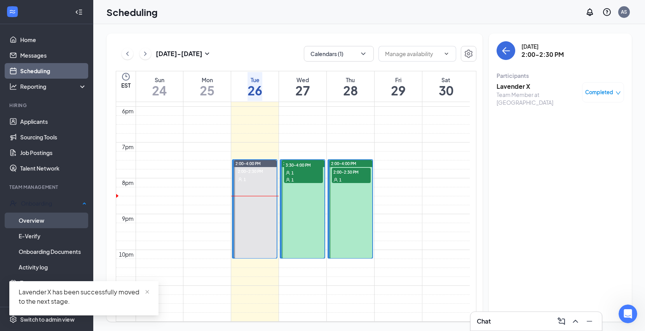
click at [32, 220] on link "Overview" at bounding box center [53, 220] width 68 height 16
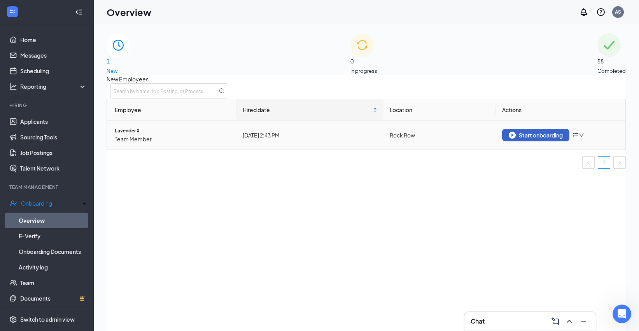
click at [540, 138] on div "Start onboarding" at bounding box center [536, 134] width 54 height 7
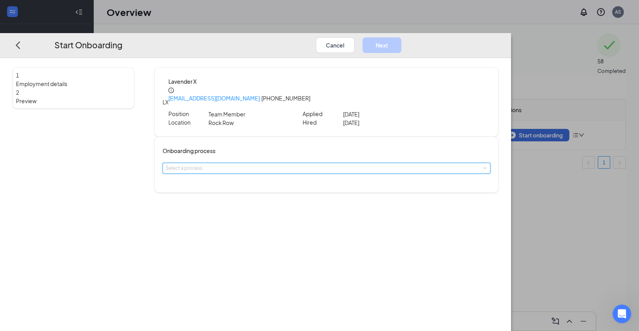
click at [292, 163] on div "Select a process" at bounding box center [327, 168] width 322 height 10
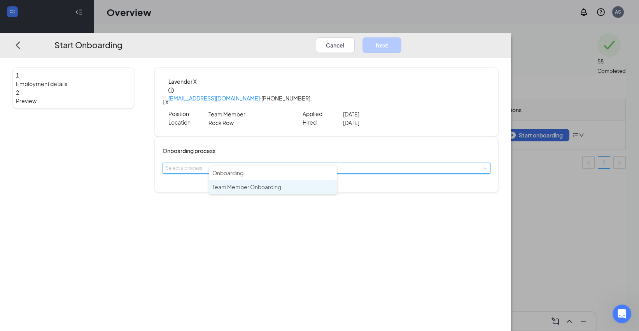
click at [278, 184] on span "Team Member Onboarding" at bounding box center [246, 186] width 69 height 7
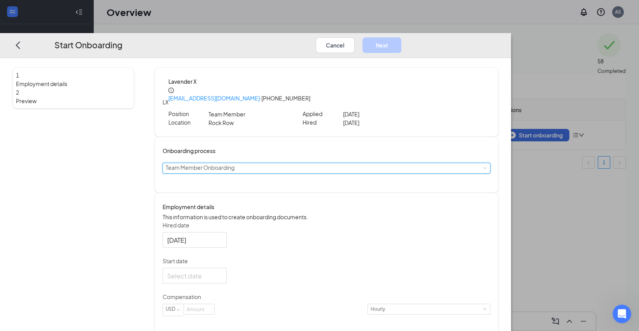
scroll to position [86, 0]
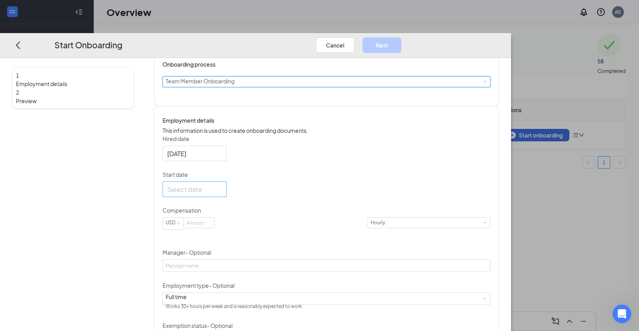
click at [222, 189] on div at bounding box center [194, 189] width 55 height 10
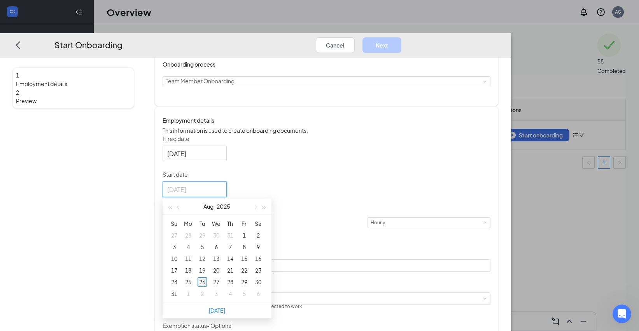
type input "[DATE]"
click at [207, 279] on div "26" at bounding box center [202, 281] width 9 height 9
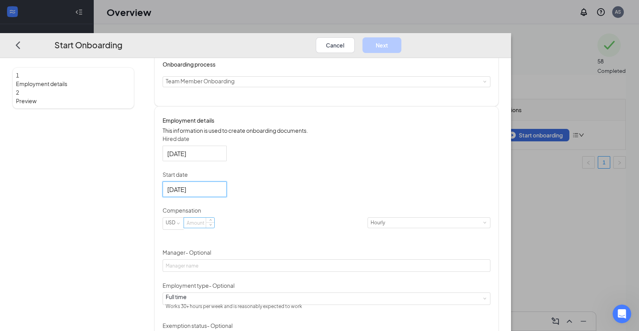
click at [214, 227] on input at bounding box center [199, 222] width 30 height 10
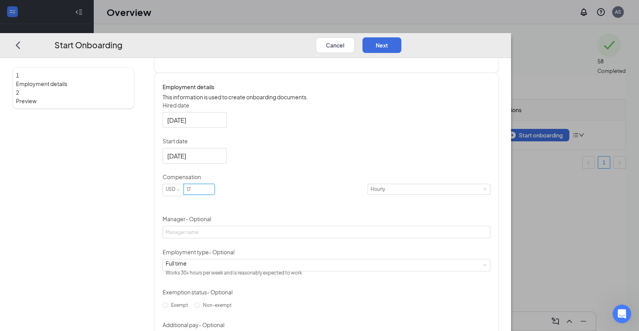
scroll to position [161, 0]
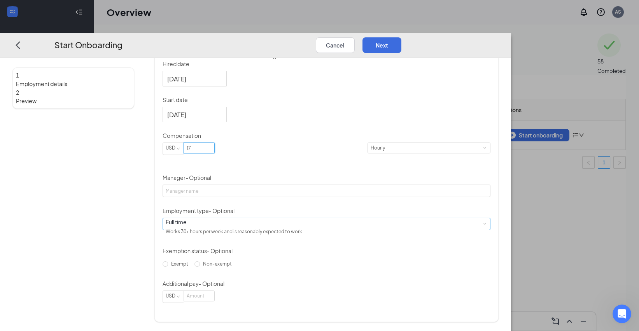
type input "17"
click at [259, 226] on div "Full time Works 30+ hours per week and is reasonably expected to work" at bounding box center [327, 224] width 322 height 12
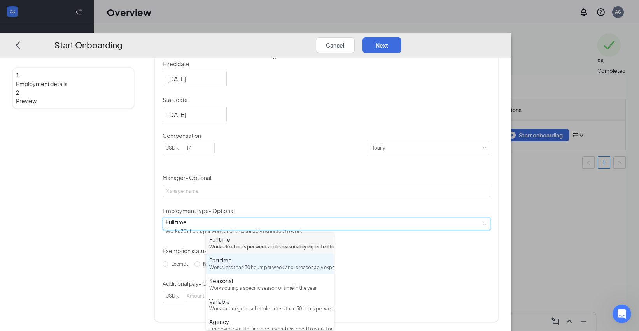
click at [221, 271] on div "Works less than 30 hours per week and is reasonably expected to work" at bounding box center [269, 267] width 121 height 7
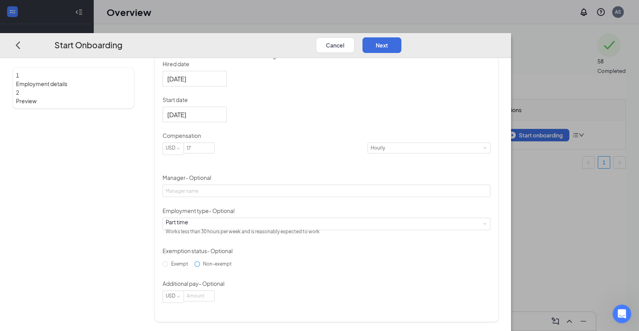
click at [200, 266] on input "Non-exempt" at bounding box center [196, 263] width 5 height 5
radio input "true"
click at [401, 37] on button "Next" at bounding box center [381, 45] width 39 height 16
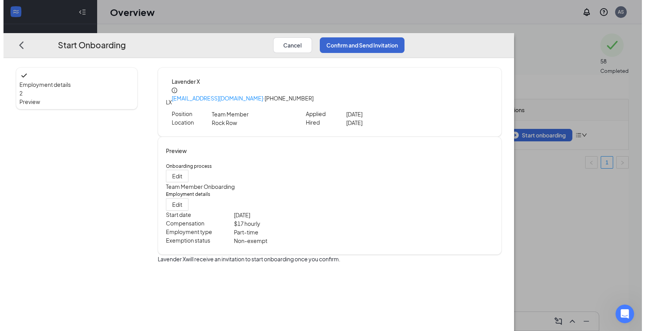
scroll to position [0, 0]
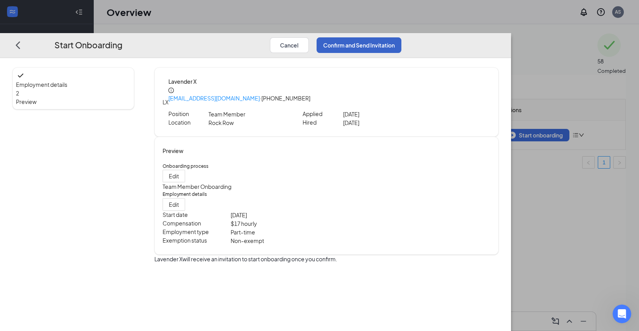
click at [401, 37] on button "Confirm and Send Invitation" at bounding box center [359, 45] width 85 height 16
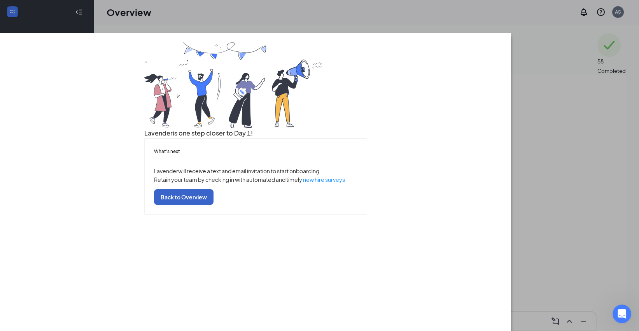
click at [213, 205] on button "Back to Overview" at bounding box center [183, 197] width 59 height 16
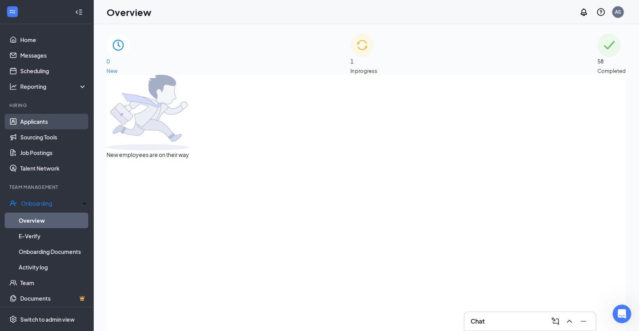
click at [52, 122] on link "Applicants" at bounding box center [53, 122] width 66 height 16
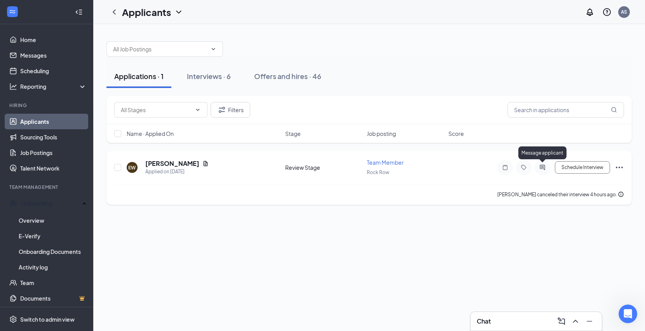
click at [544, 168] on icon "ActiveChat" at bounding box center [542, 167] width 9 height 6
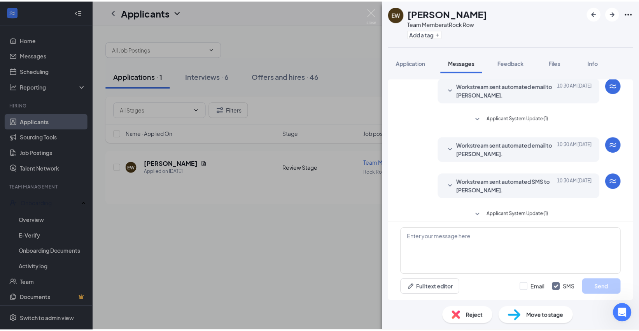
scroll to position [210, 0]
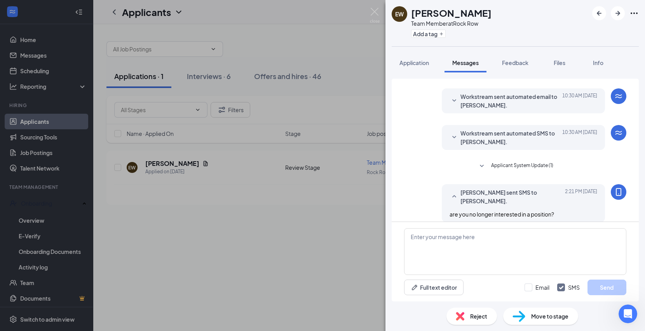
click at [480, 165] on icon "SmallChevronDown" at bounding box center [482, 165] width 4 height 2
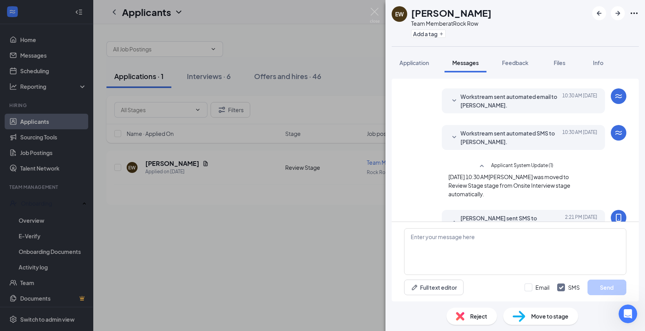
click at [545, 316] on span "Move to stage" at bounding box center [550, 315] width 37 height 9
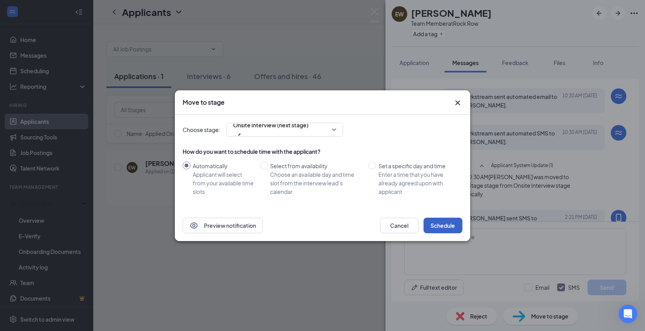
click at [456, 226] on button "Schedule" at bounding box center [443, 225] width 39 height 16
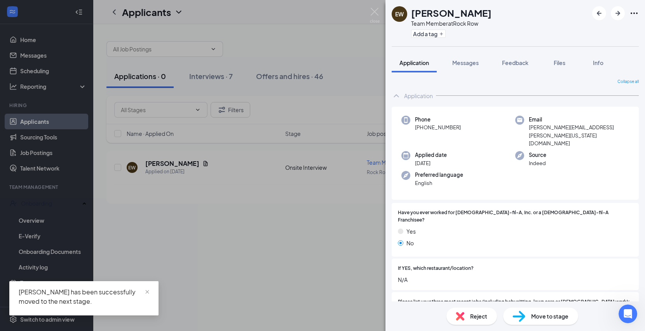
click at [376, 7] on div "EW [PERSON_NAME] Team Member at [GEOGRAPHIC_DATA] Add a tag Application Message…" at bounding box center [322, 165] width 645 height 331
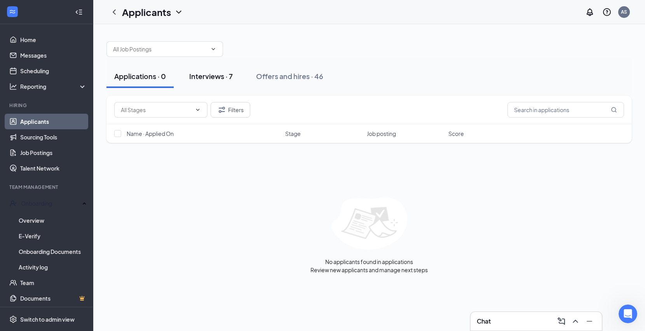
click at [223, 72] on div "Interviews · 7" at bounding box center [211, 76] width 44 height 10
